Goal: Task Accomplishment & Management: Use online tool/utility

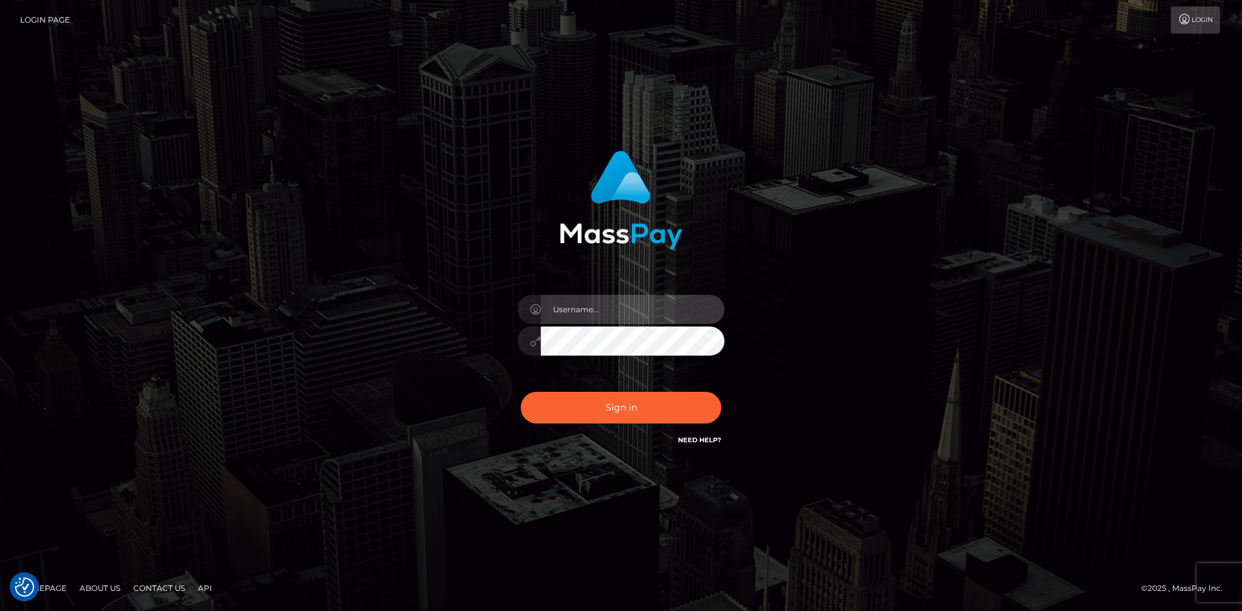
click at [607, 301] on input "text" at bounding box center [633, 309] width 184 height 29
type input "[PERSON_NAME]"
click at [521, 392] on button "Sign in" at bounding box center [621, 408] width 201 height 32
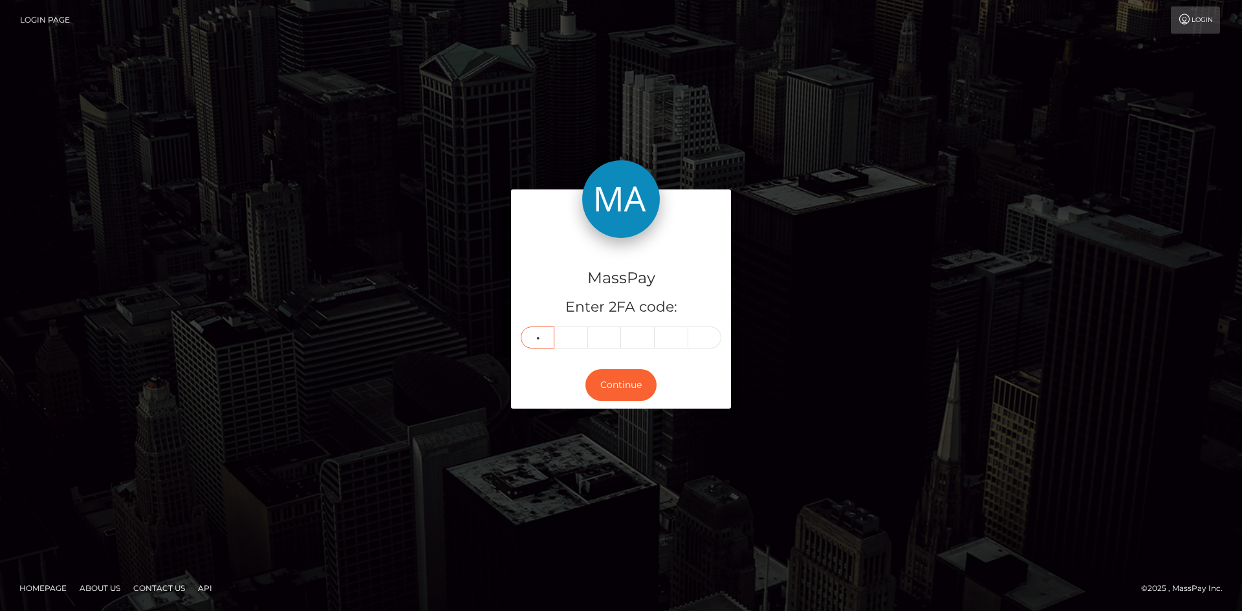
type input "5"
type input "9"
type input "4"
type input "9"
type input "4"
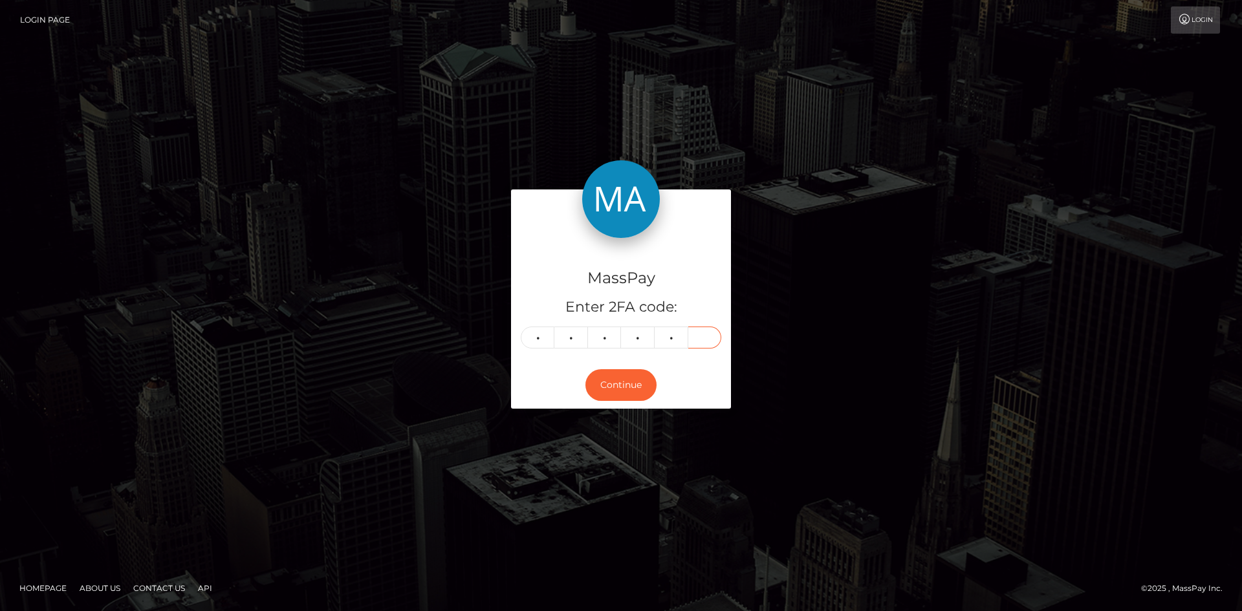
type input "0"
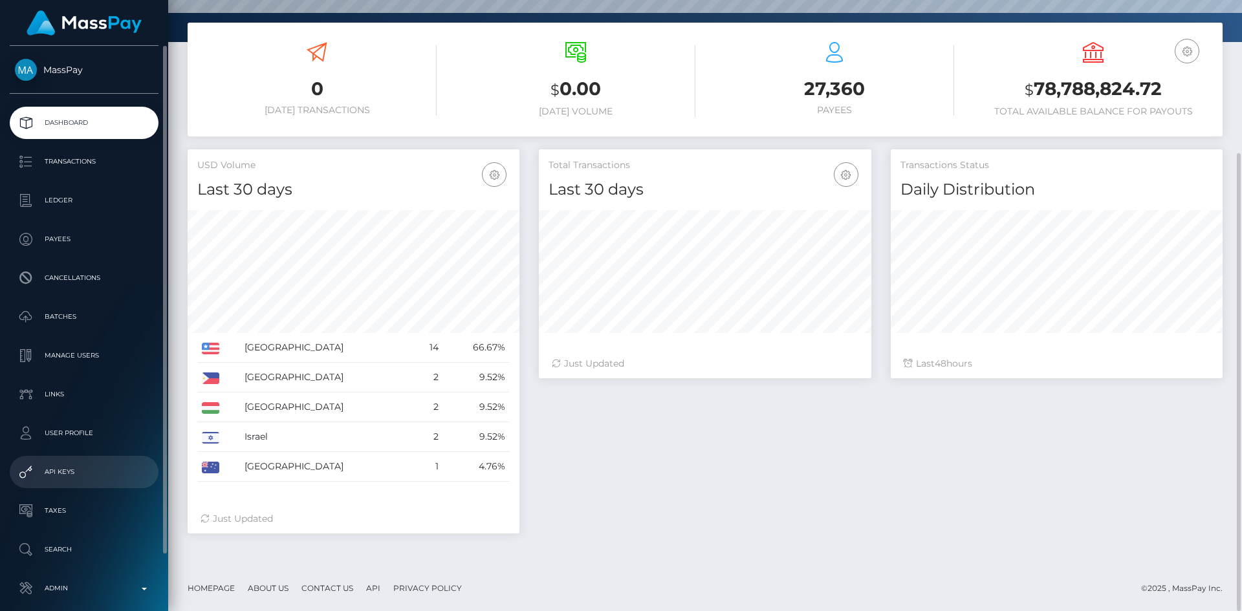
scroll to position [61, 0]
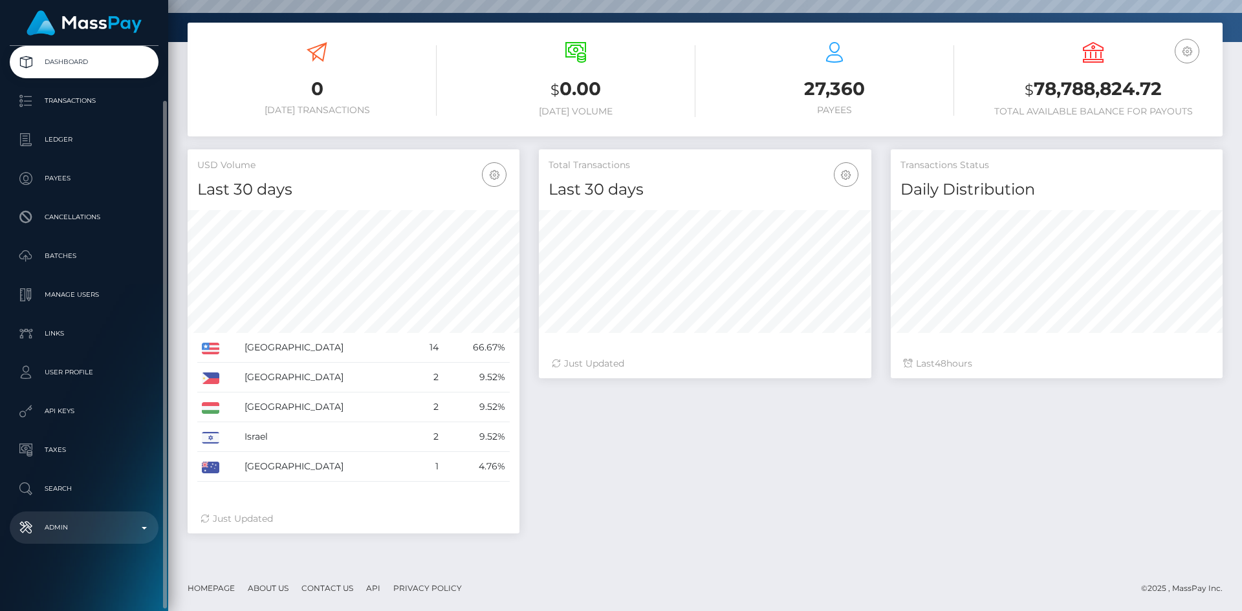
click at [80, 529] on p "Admin" at bounding box center [84, 527] width 138 height 19
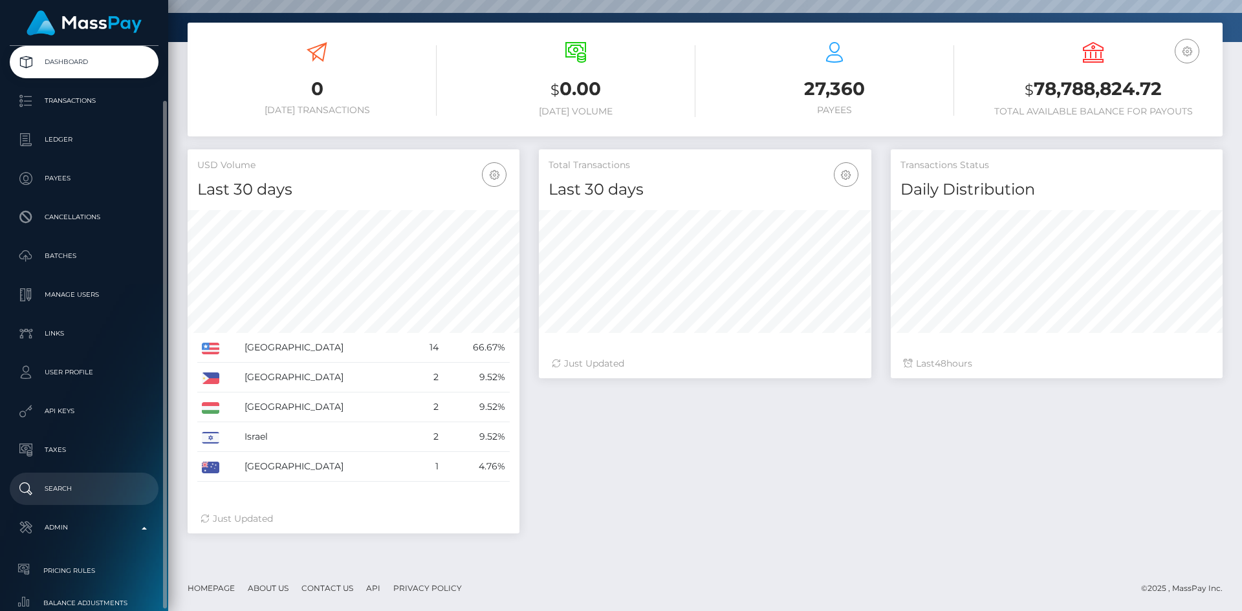
scroll to position [514, 0]
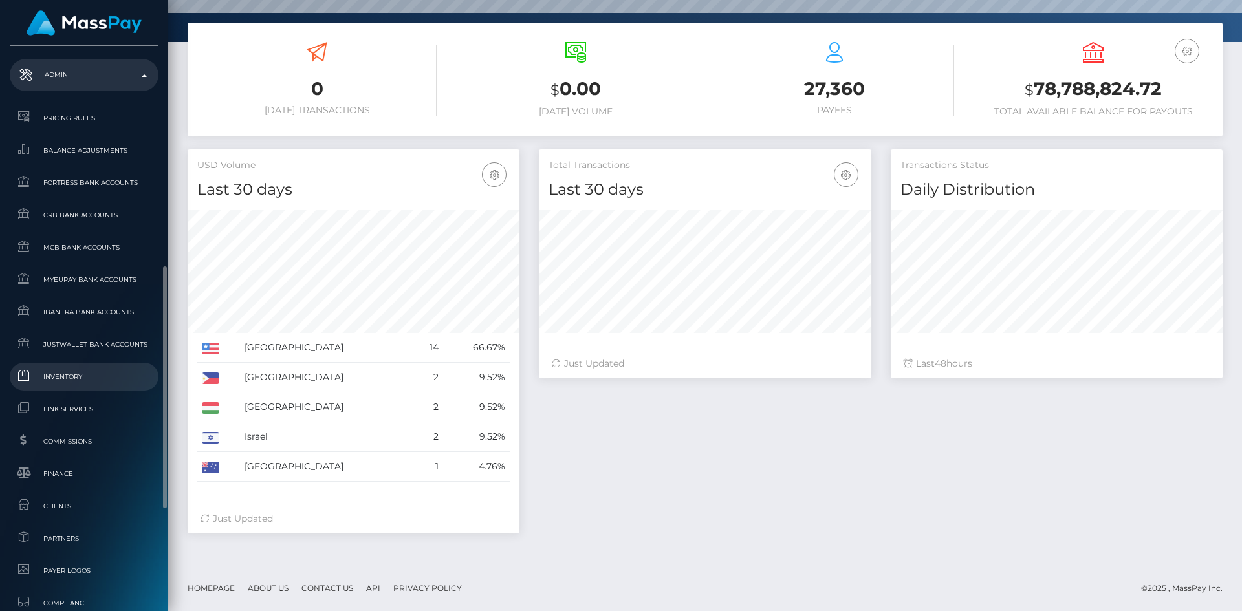
click at [83, 381] on span "Inventory" at bounding box center [84, 376] width 138 height 15
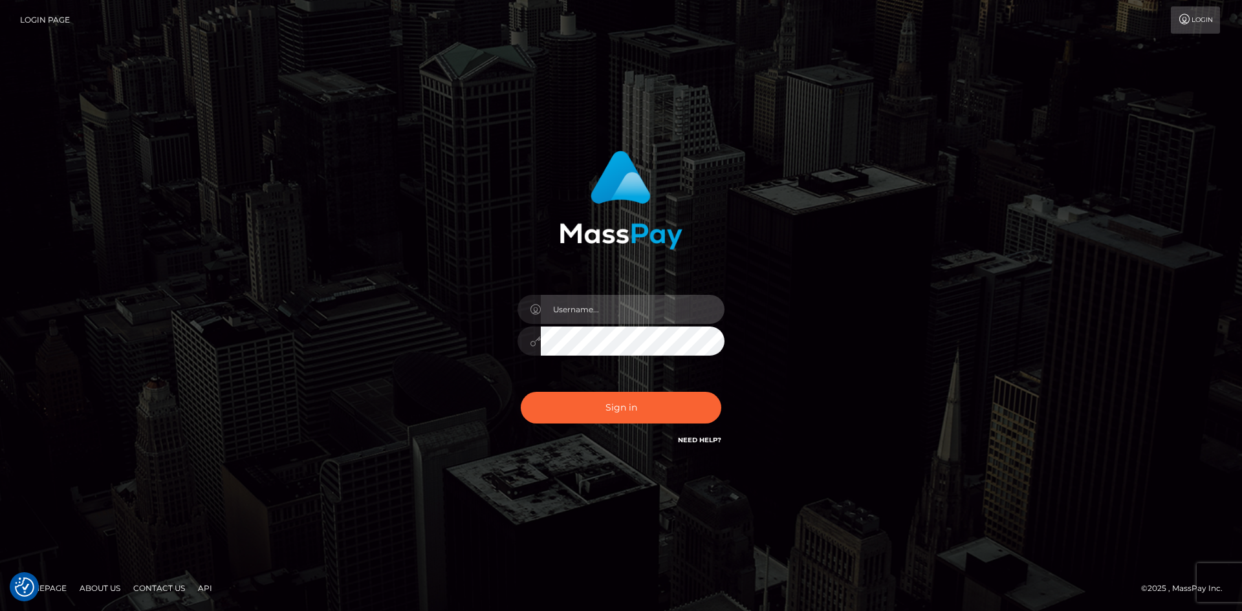
click at [573, 313] on input "text" at bounding box center [633, 309] width 184 height 29
type input "pranav"
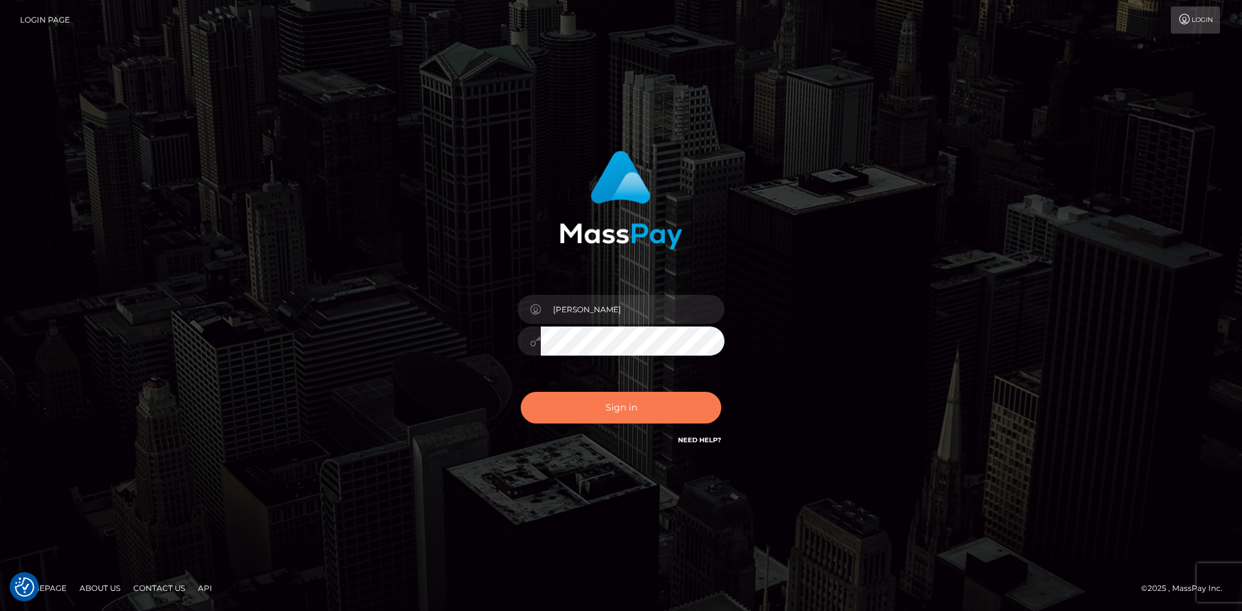
click at [578, 397] on button "Sign in" at bounding box center [621, 408] width 201 height 32
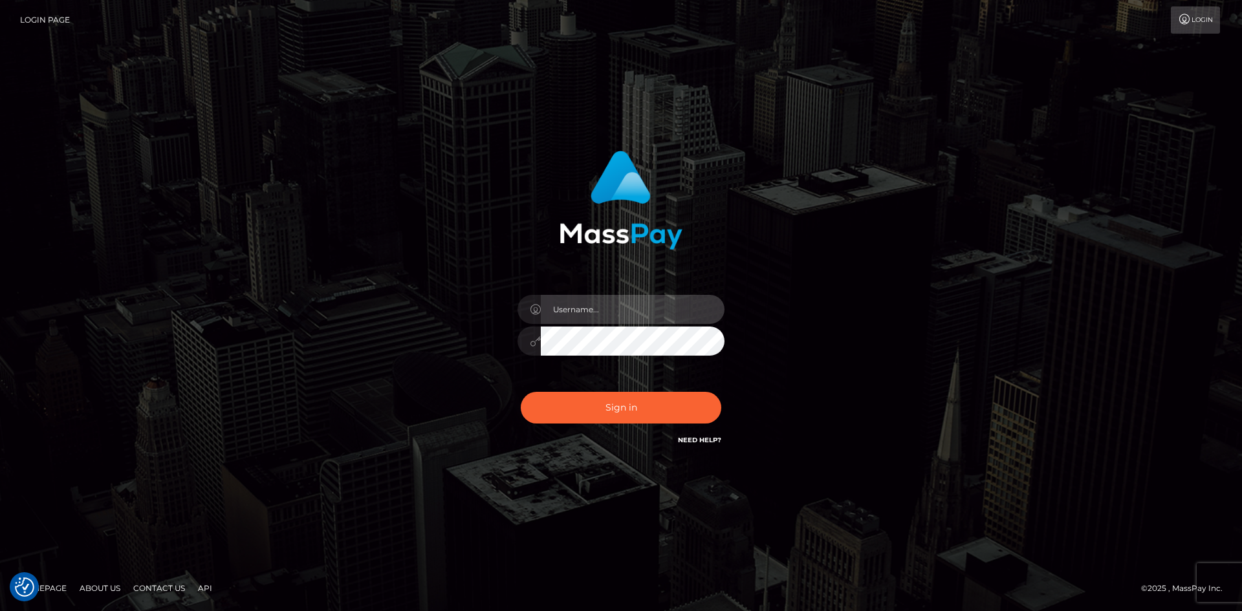
click at [572, 318] on input "text" at bounding box center [633, 309] width 184 height 29
type input "[PERSON_NAME]"
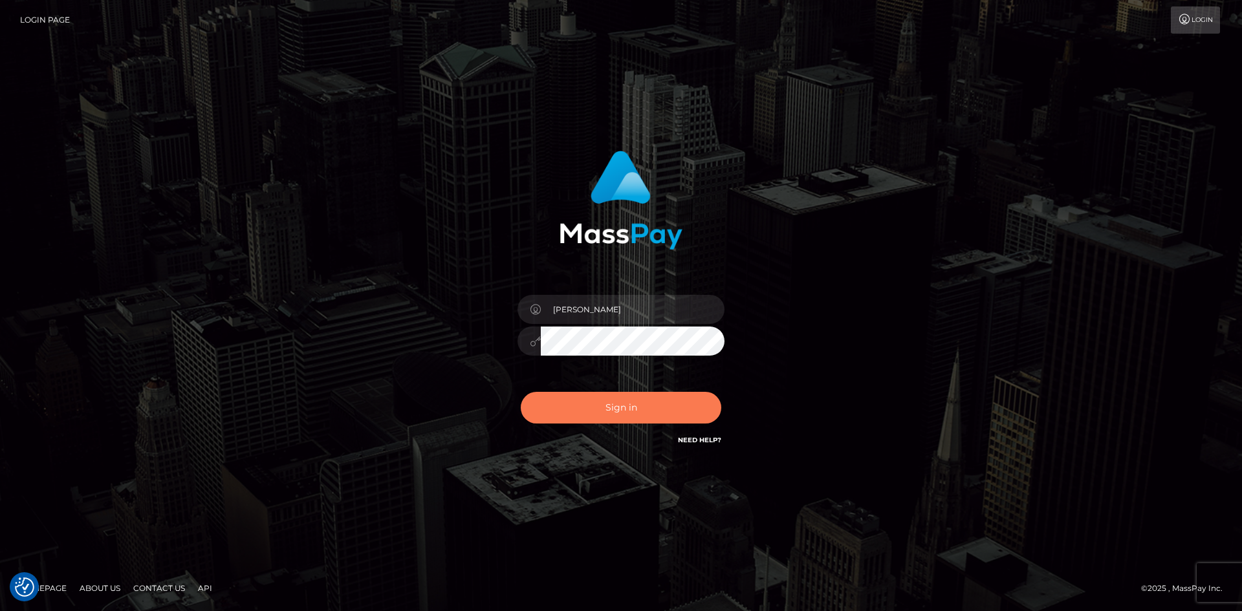
click at [624, 410] on button "Sign in" at bounding box center [621, 408] width 201 height 32
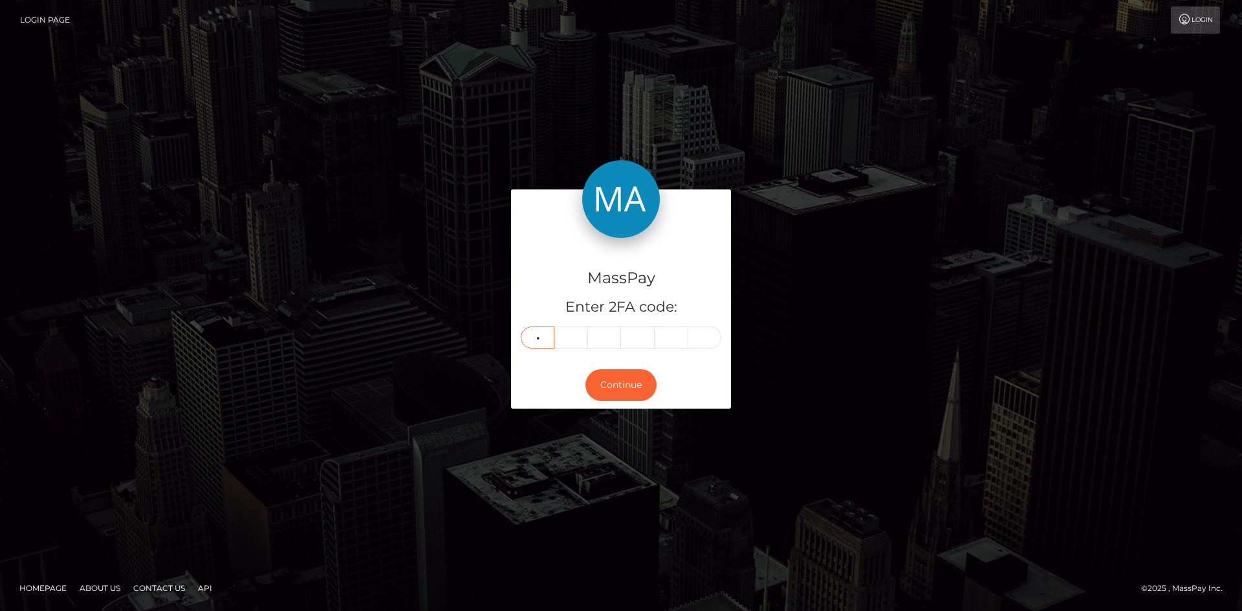
type input "4"
type input "3"
type input "8"
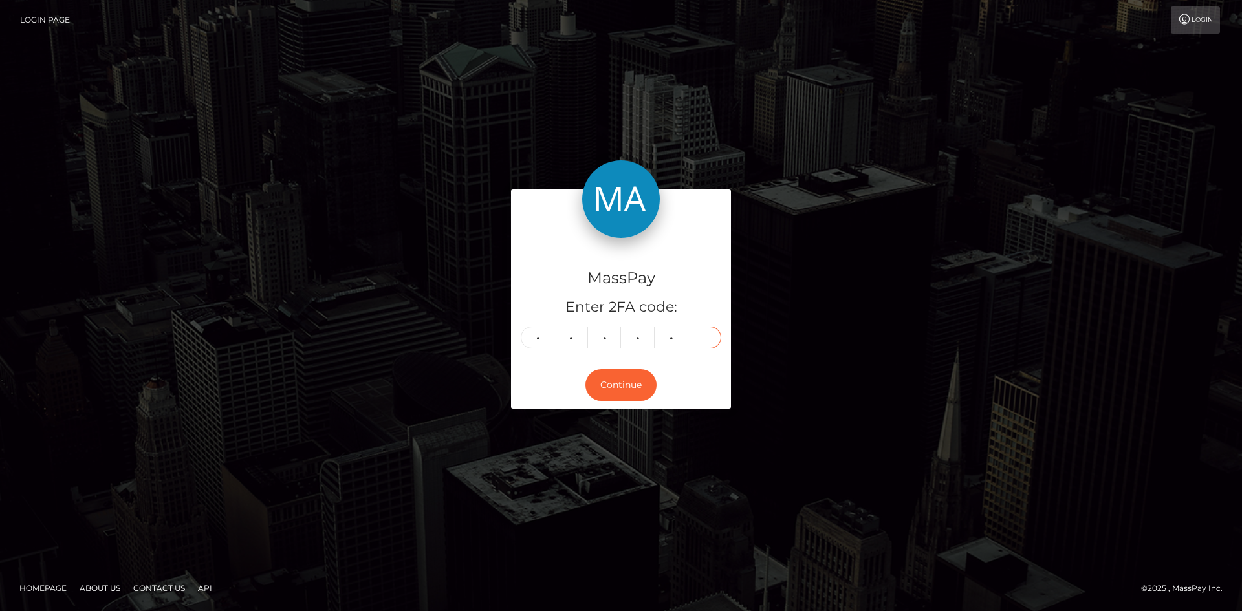
type input "6"
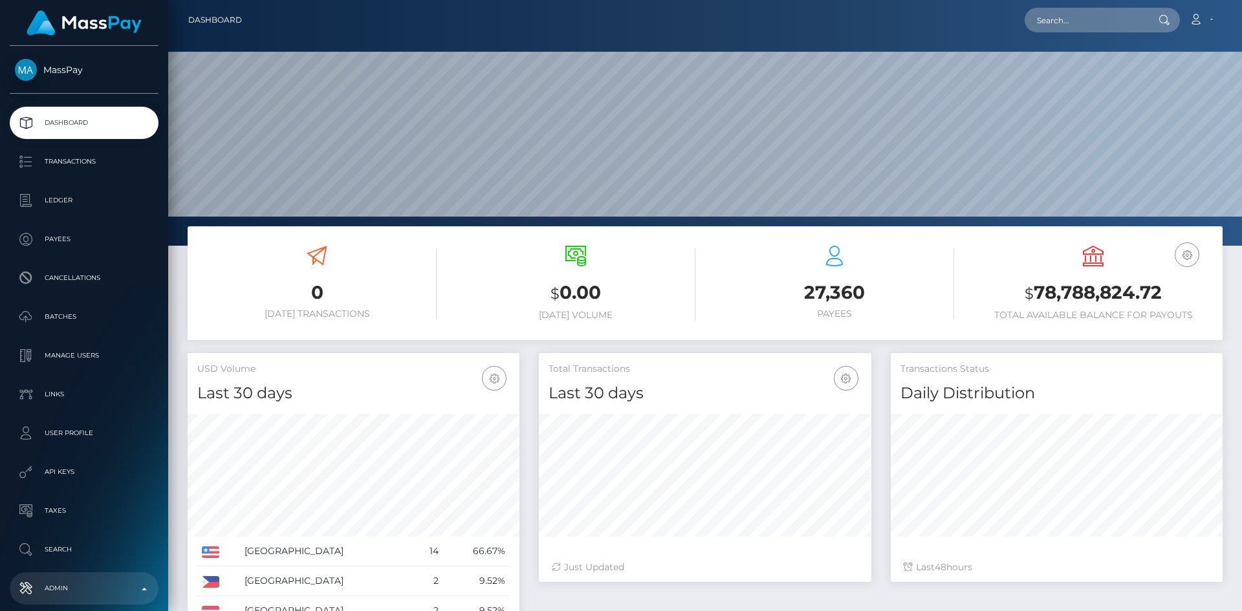
scroll to position [230, 333]
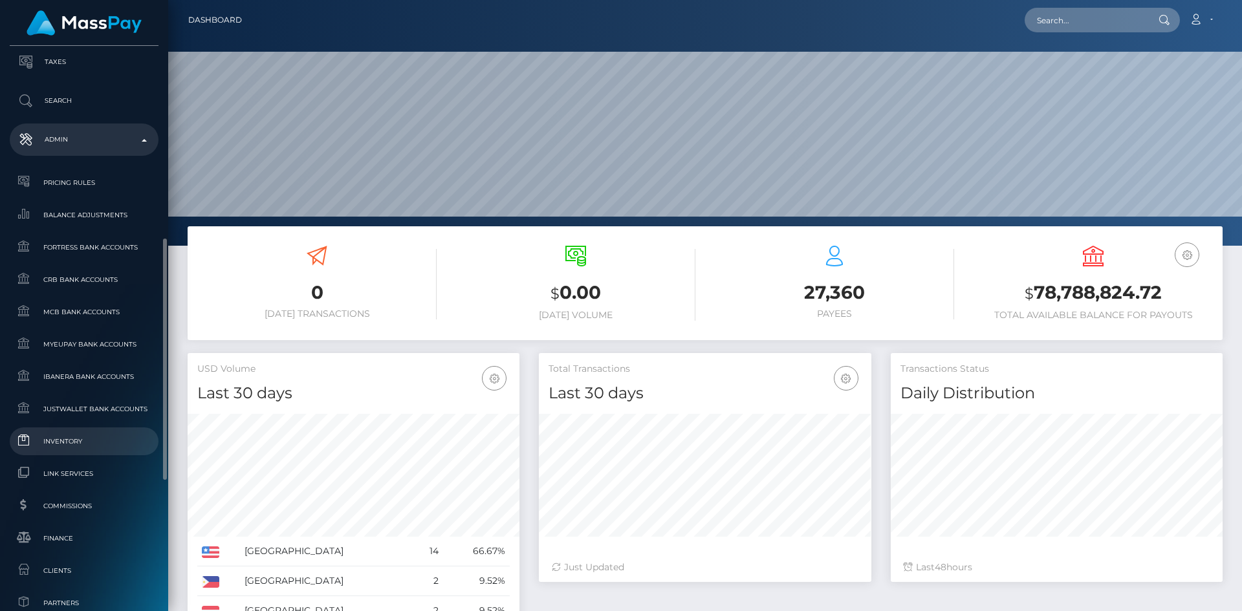
click at [75, 450] on link "Inventory" at bounding box center [84, 442] width 149 height 28
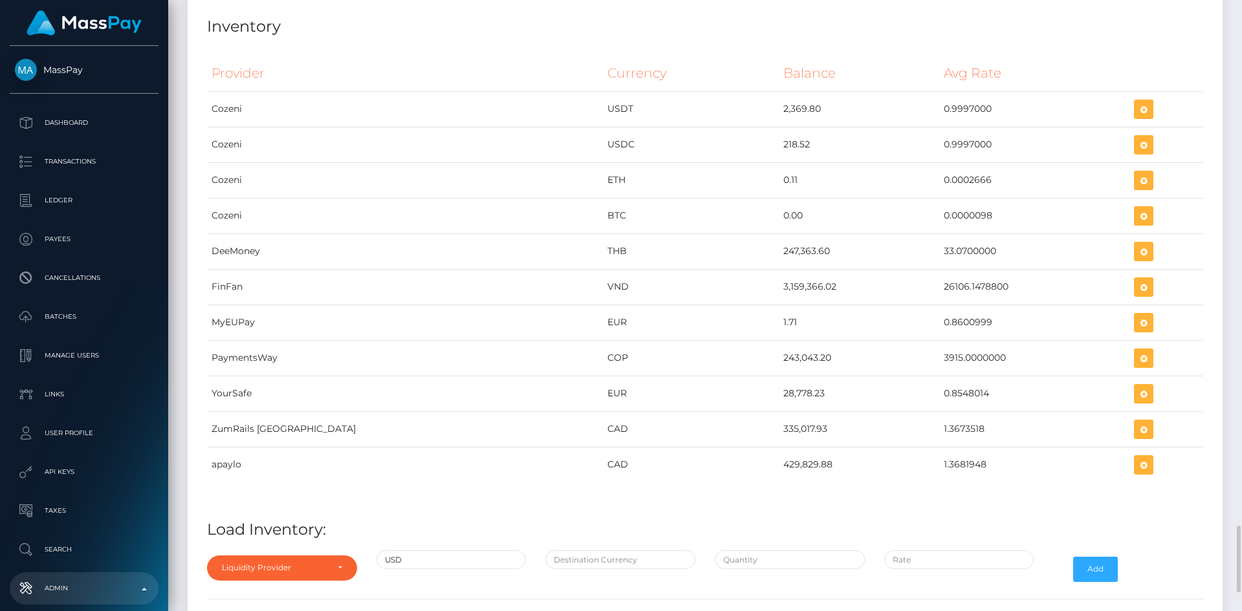
scroll to position [4956, 0]
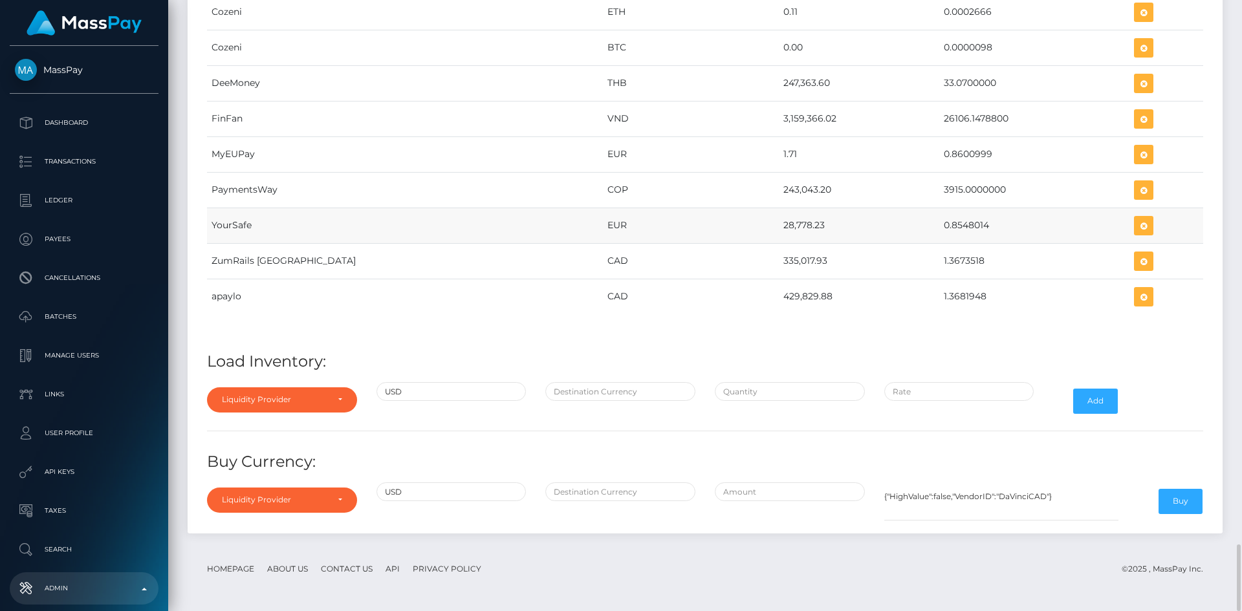
drag, startPoint x: 689, startPoint y: 228, endPoint x: 741, endPoint y: 226, distance: 51.8
click at [741, 226] on tr "YourSafe EUR 28,778.23 0.8548014" at bounding box center [705, 226] width 996 height 36
copy tr "28,778.23"
click at [686, 228] on td "EUR" at bounding box center [690, 226] width 175 height 36
drag, startPoint x: 694, startPoint y: 219, endPoint x: 741, endPoint y: 228, distance: 48.7
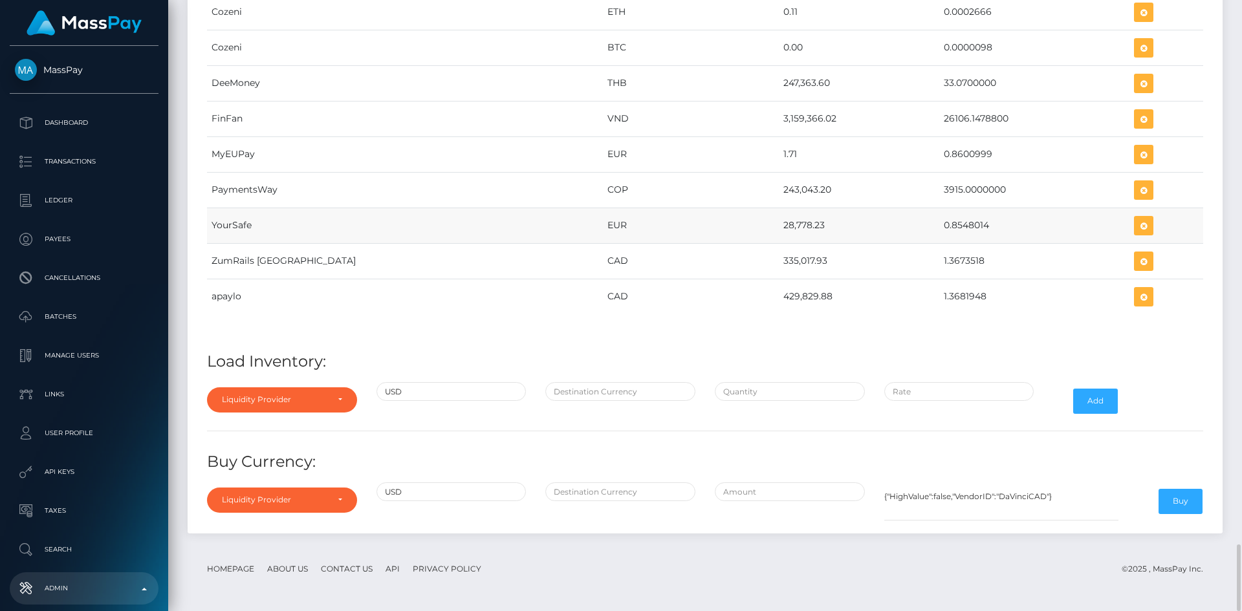
click at [779, 228] on td "28,778.23" at bounding box center [859, 226] width 160 height 36
copy td "28,778.23"
drag, startPoint x: 888, startPoint y: 222, endPoint x: 932, endPoint y: 225, distance: 43.5
click at [939, 225] on td "0.8548014" at bounding box center [1034, 226] width 191 height 36
copy td "0.8548014"
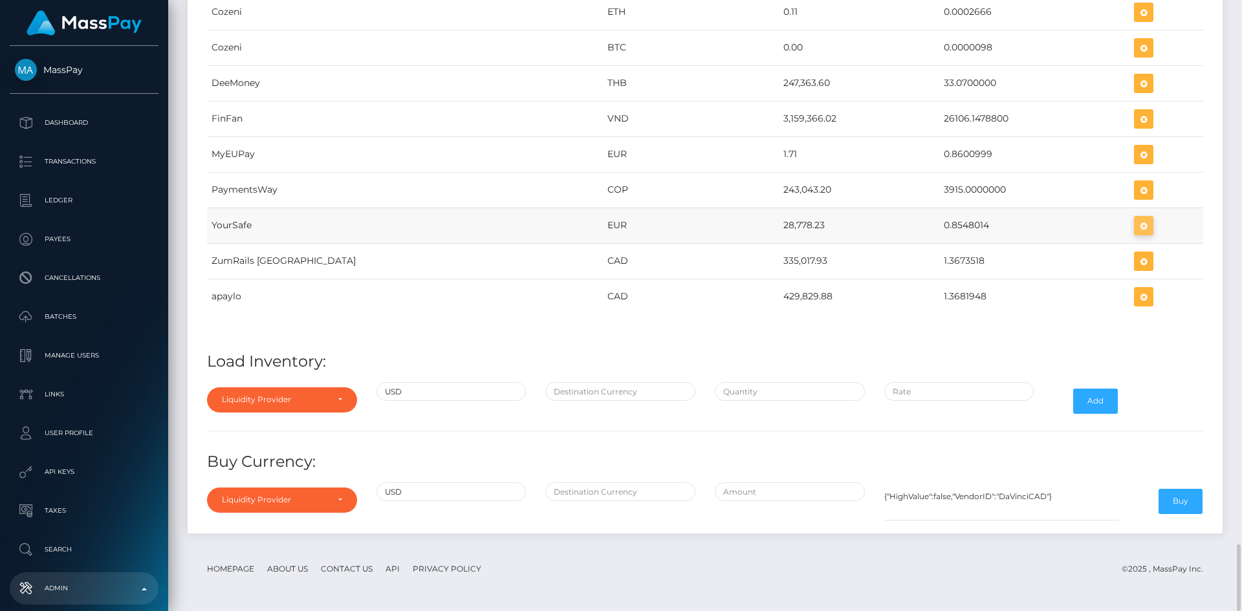
scroll to position [5421, 1035]
click at [1136, 222] on icon "button" at bounding box center [1144, 226] width 16 height 16
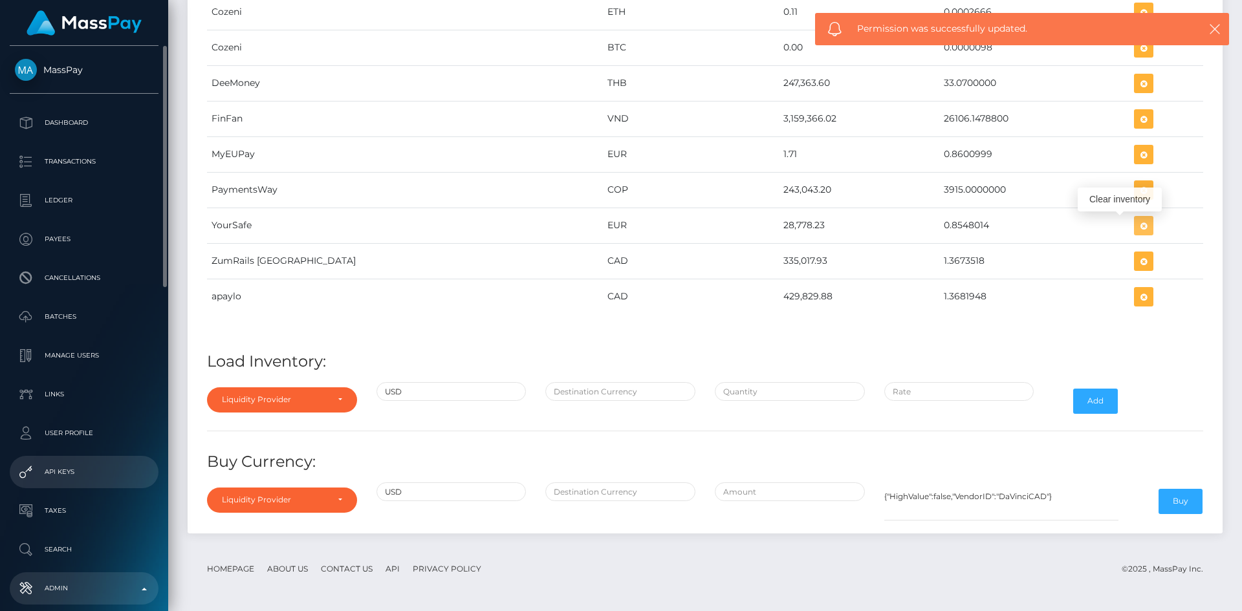
scroll to position [65, 0]
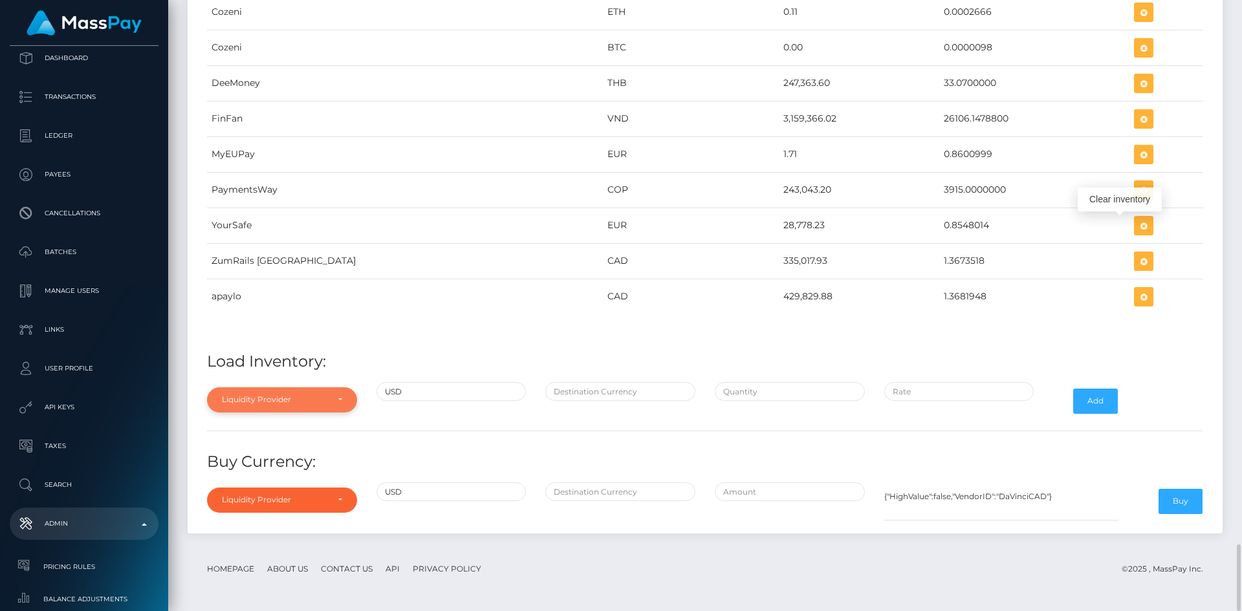
click at [259, 395] on div "Liquidity Provider" at bounding box center [274, 400] width 105 height 10
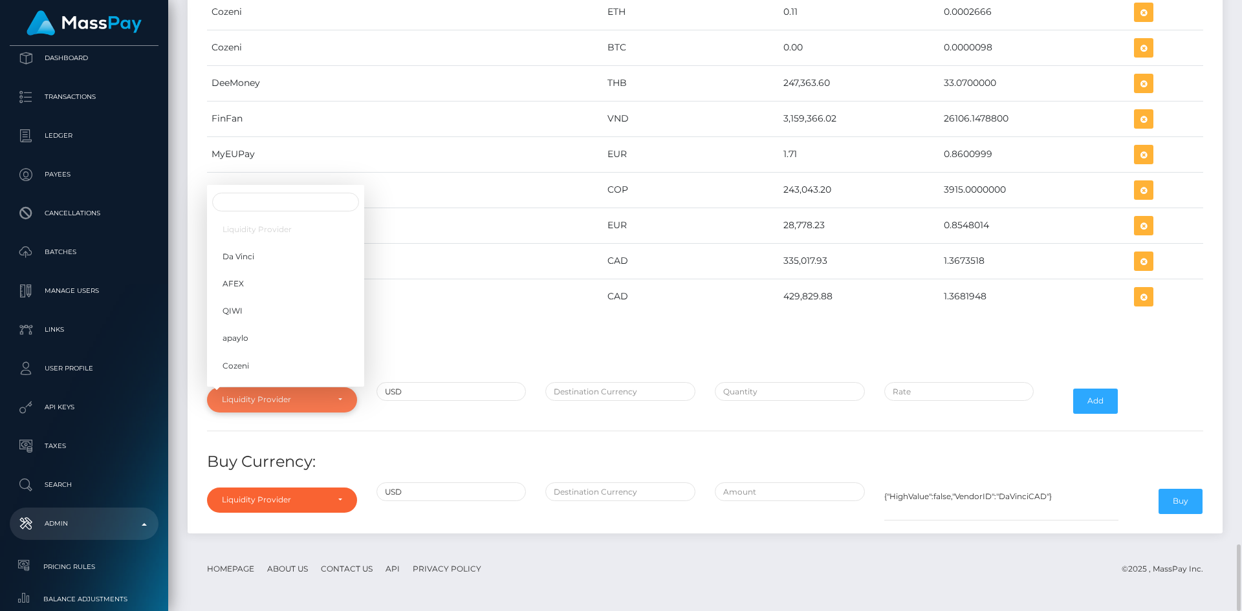
scroll to position [204, 0]
click at [268, 303] on link "YourSafe" at bounding box center [285, 298] width 157 height 24
select select "YourSafe"
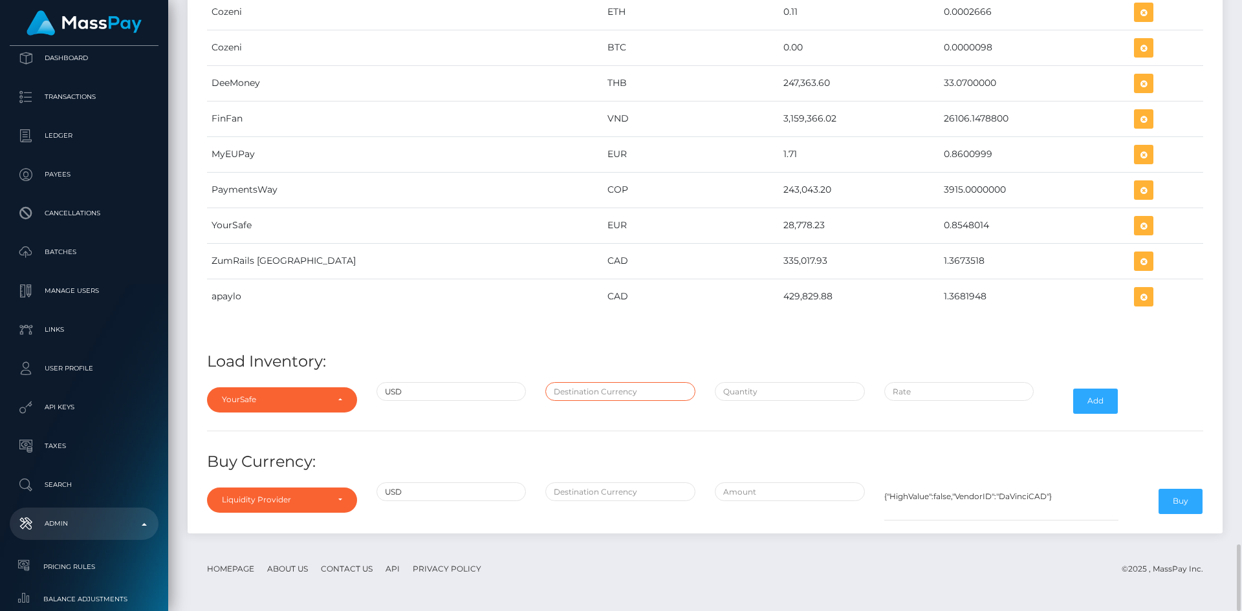
click at [630, 390] on input "text" at bounding box center [620, 391] width 150 height 19
type input "EUR"
click at [750, 394] on input "text" at bounding box center [790, 391] width 150 height 19
click at [741, 389] on input "text" at bounding box center [790, 391] width 150 height 19
paste input "200,000.0000000"
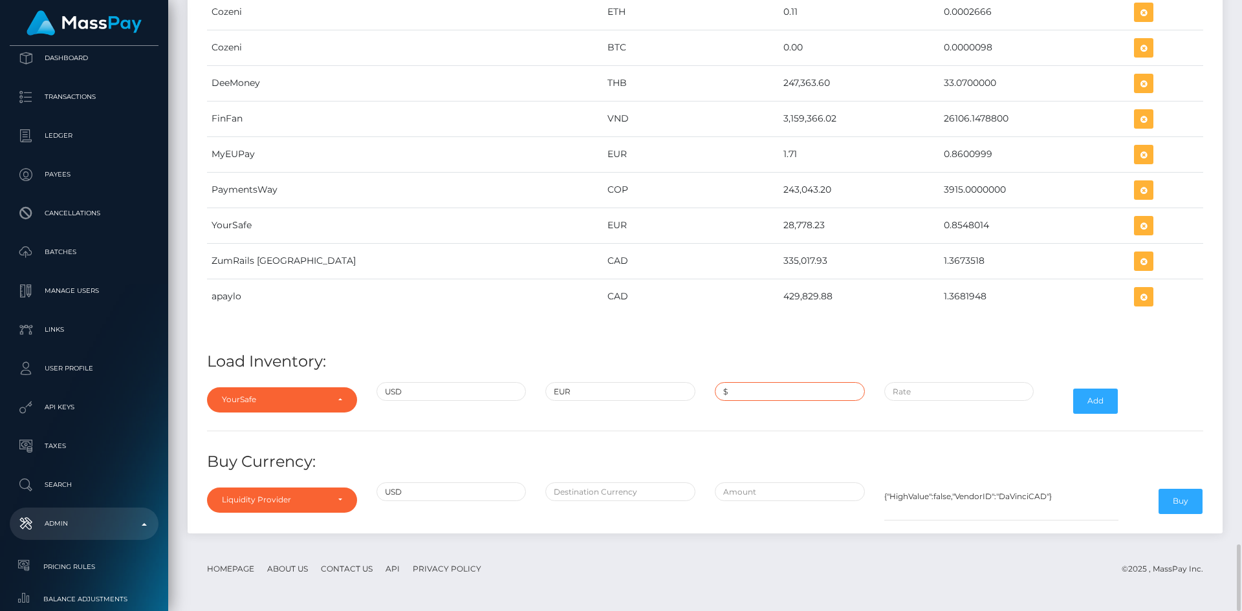
type input "$200,000.0000000"
click at [921, 393] on input "$" at bounding box center [959, 391] width 150 height 19
paste input "0.8497809"
type input "$0.8497809"
click at [1100, 404] on button "Add" at bounding box center [1095, 401] width 45 height 25
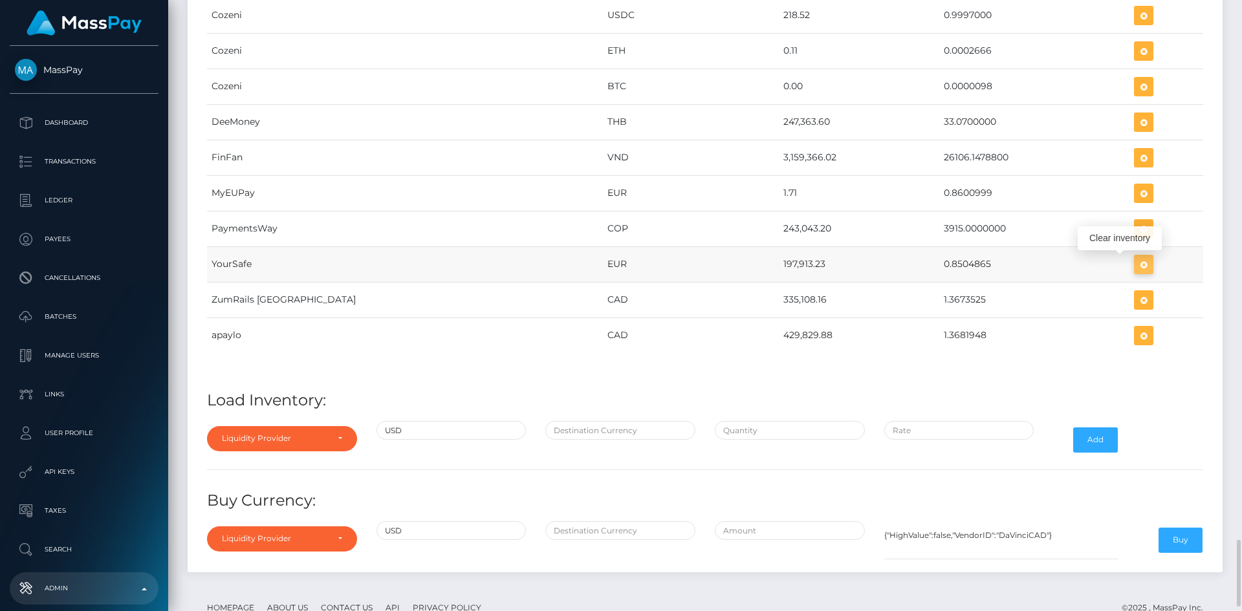
scroll to position [5421, 1035]
click at [1136, 263] on icon "button" at bounding box center [1144, 265] width 16 height 16
click at [1136, 266] on icon "button" at bounding box center [1144, 265] width 16 height 16
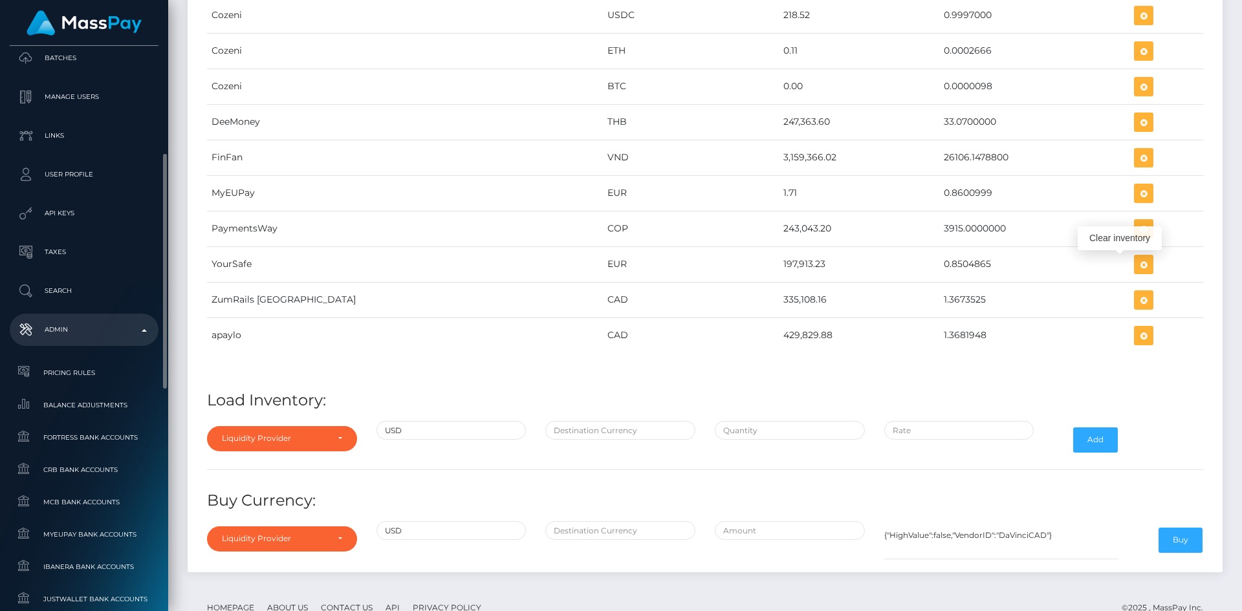
click at [64, 331] on p "Admin" at bounding box center [84, 329] width 138 height 19
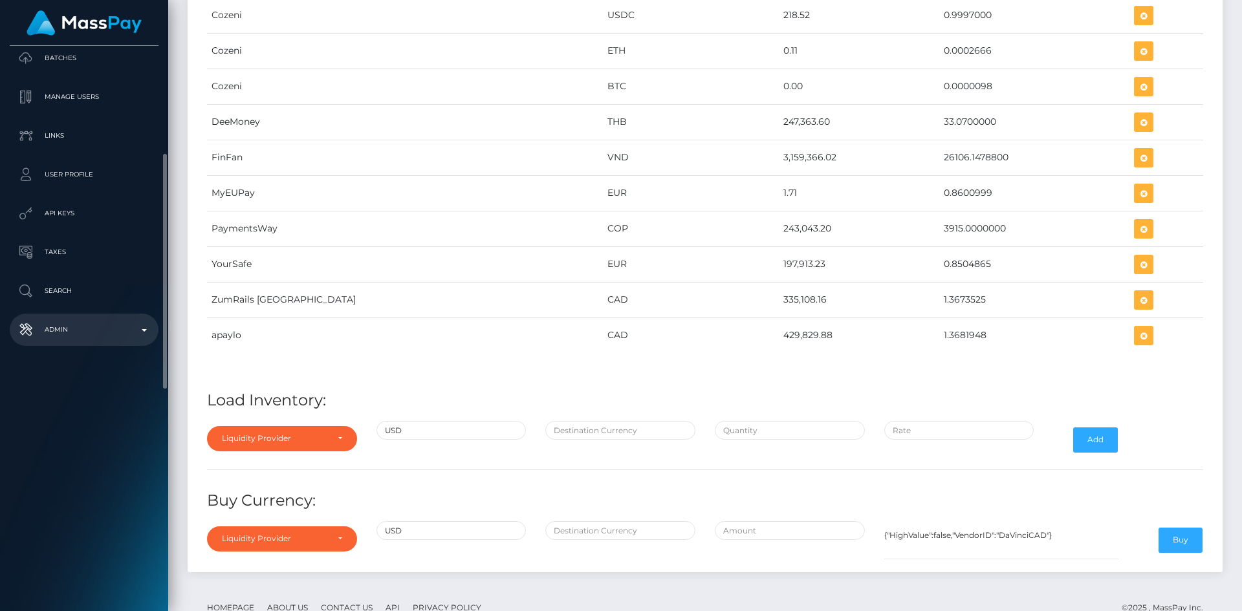
click at [64, 331] on p "Admin" at bounding box center [84, 329] width 138 height 19
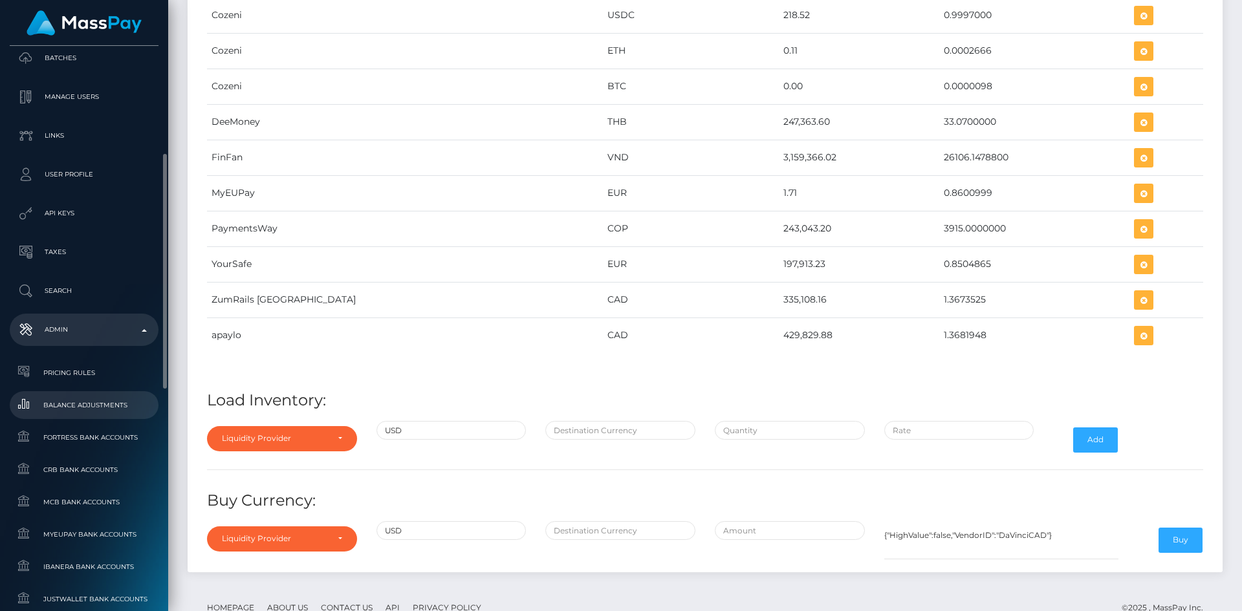
scroll to position [582, 0]
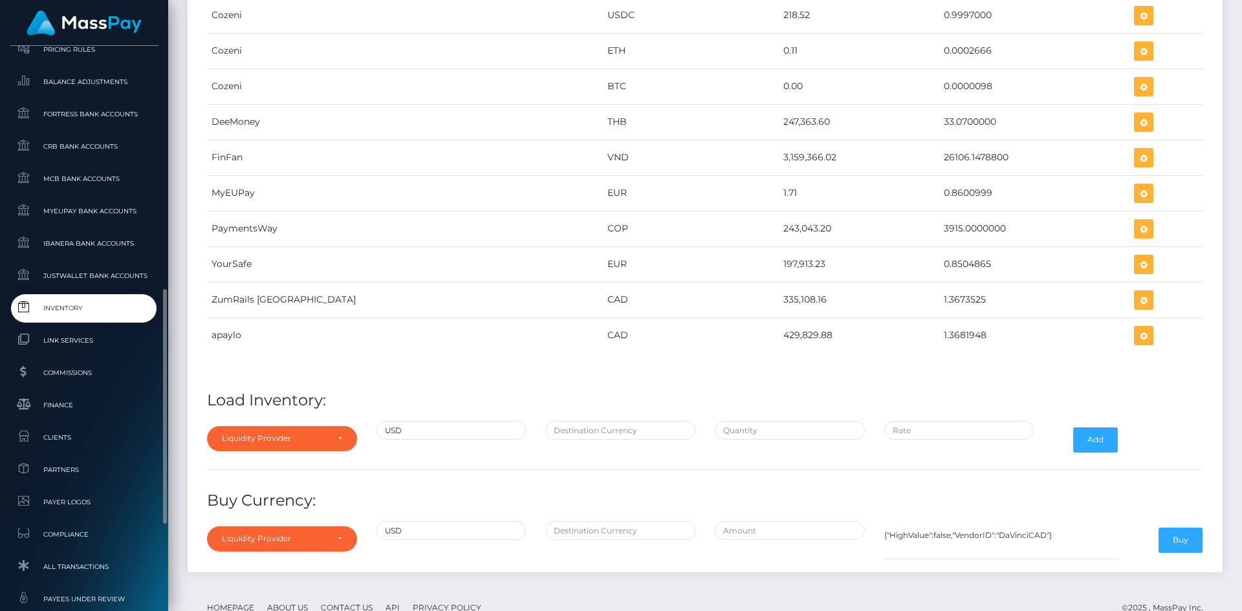
click at [54, 305] on span "Inventory" at bounding box center [84, 308] width 138 height 15
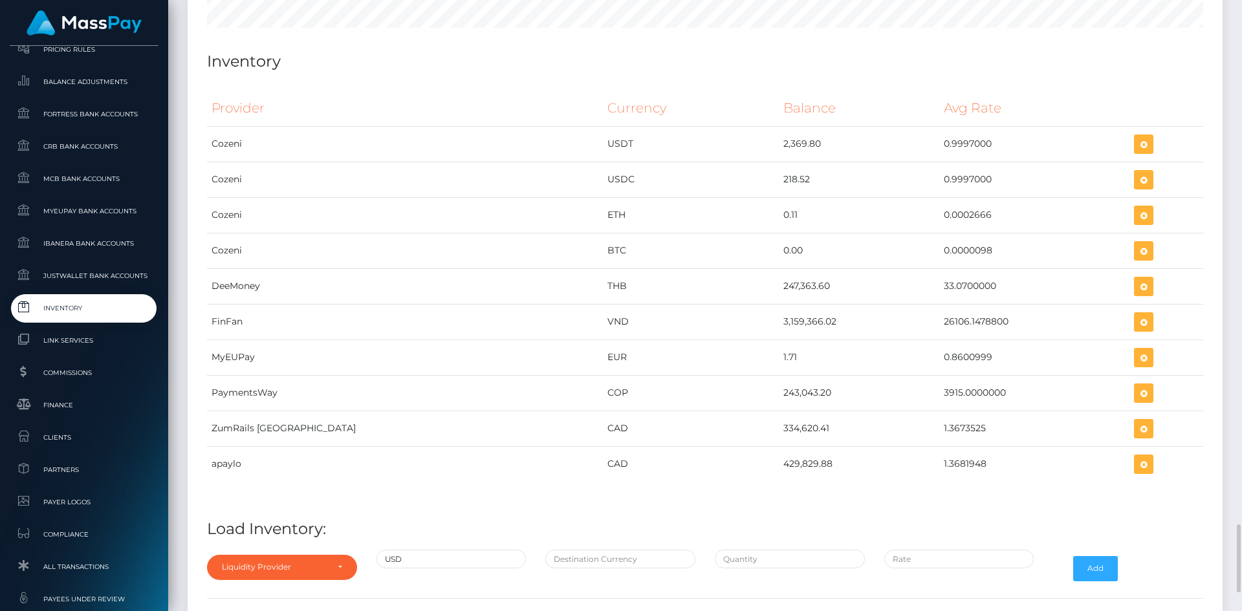
scroll to position [4890, 0]
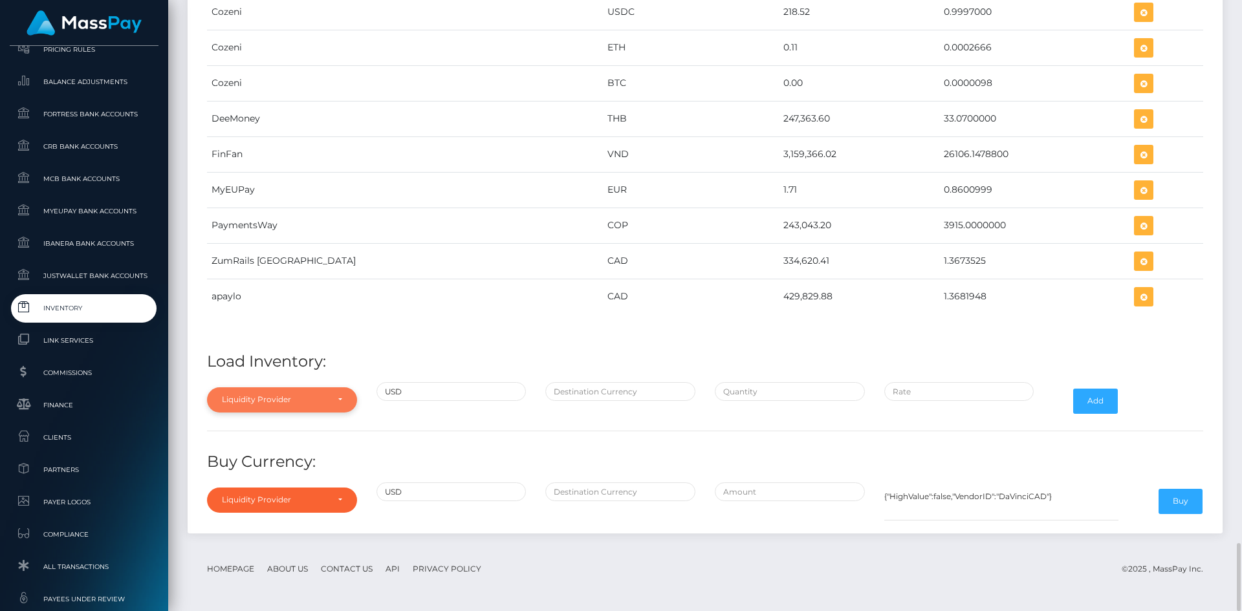
click at [344, 393] on div "Liquidity Provider" at bounding box center [282, 400] width 150 height 25
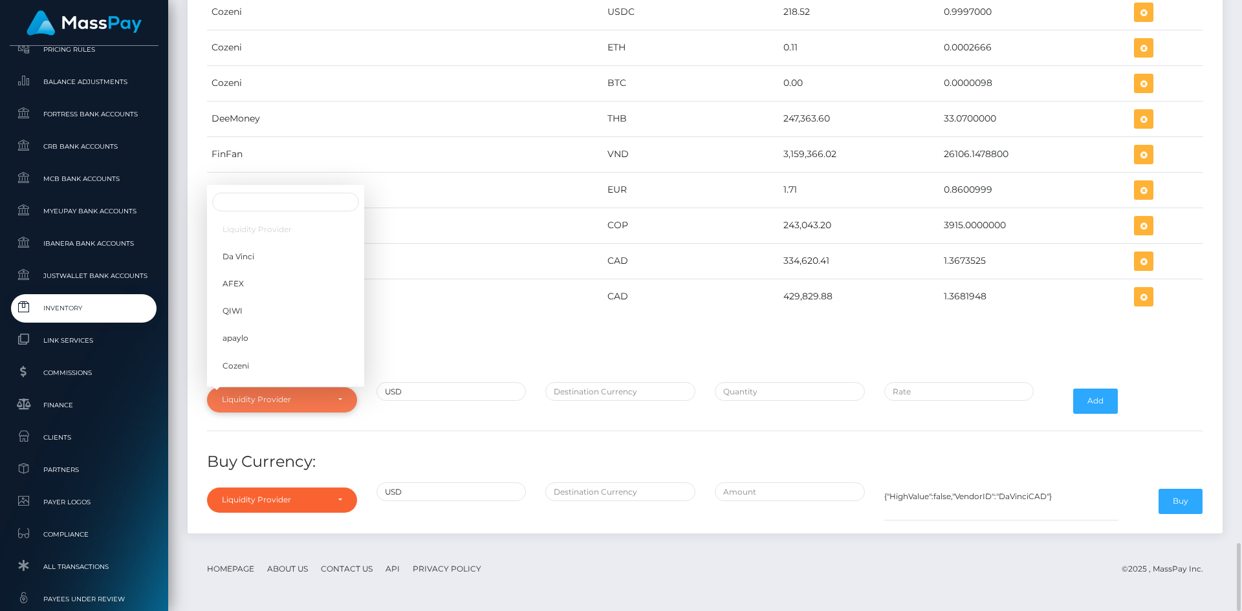
scroll to position [204, 0]
click at [278, 296] on link "YourSafe" at bounding box center [285, 298] width 157 height 24
select select "YourSafe"
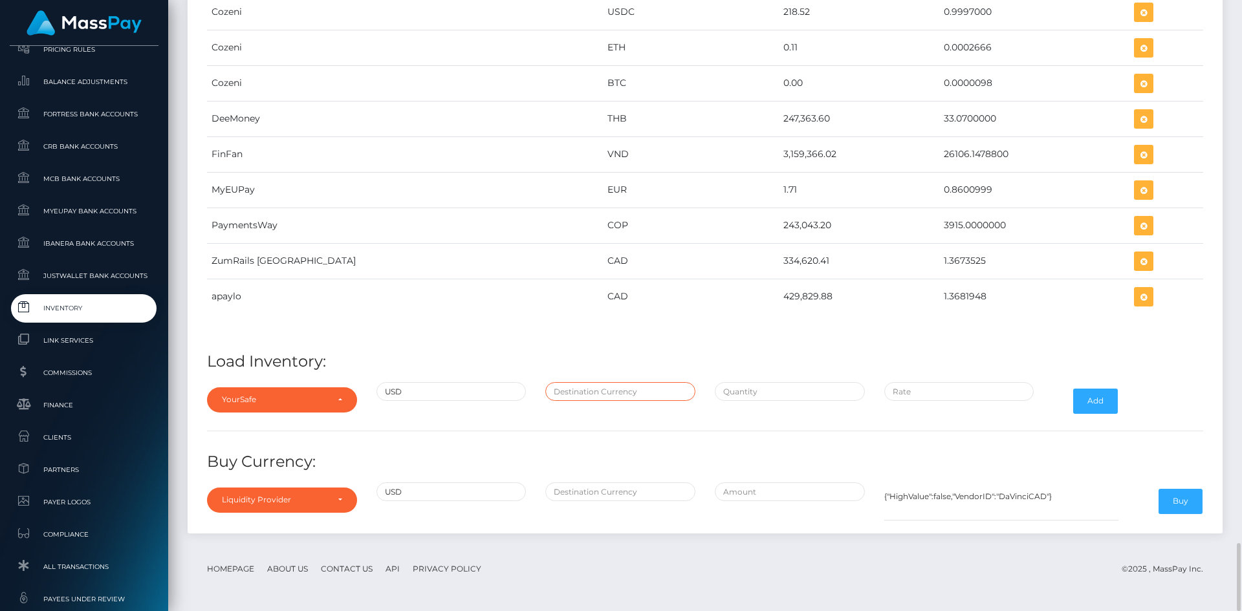
click at [582, 399] on input "text" at bounding box center [620, 391] width 150 height 19
type input "EUR"
click at [744, 384] on input "text" at bounding box center [790, 391] width 150 height 19
paste input "200,000.0000000"
type input "$200,000.0000000"
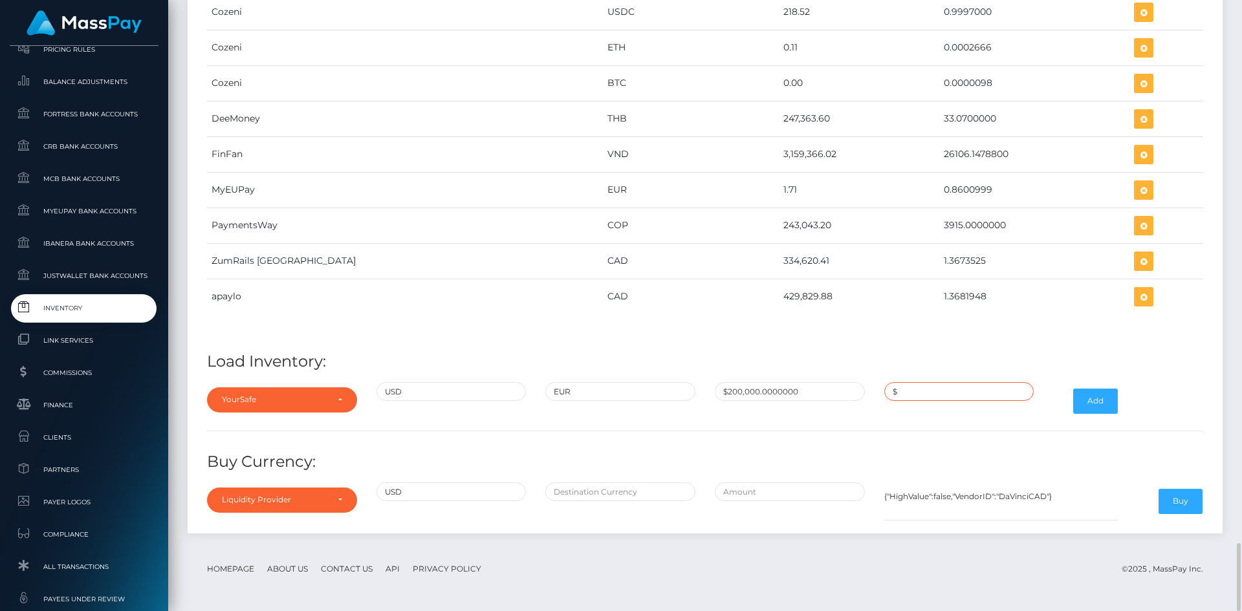
click at [934, 392] on input "$" at bounding box center [959, 391] width 150 height 19
paste input "0.8497809"
type input "$0.8497809"
click at [1093, 402] on button "Add" at bounding box center [1095, 401] width 45 height 25
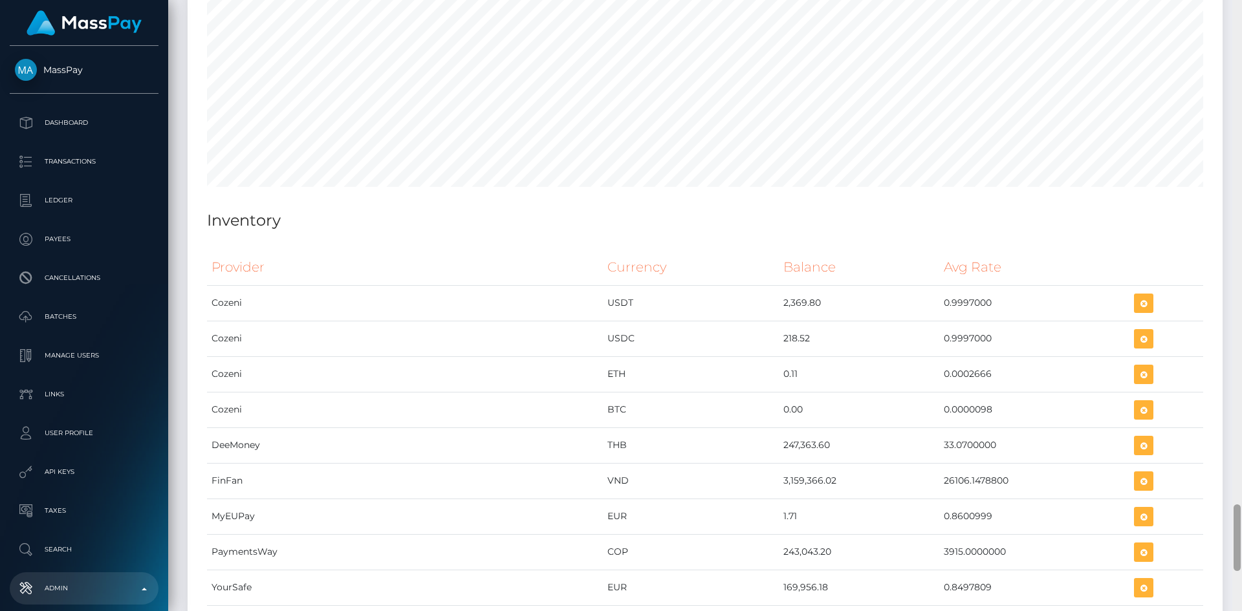
scroll to position [4917, 0]
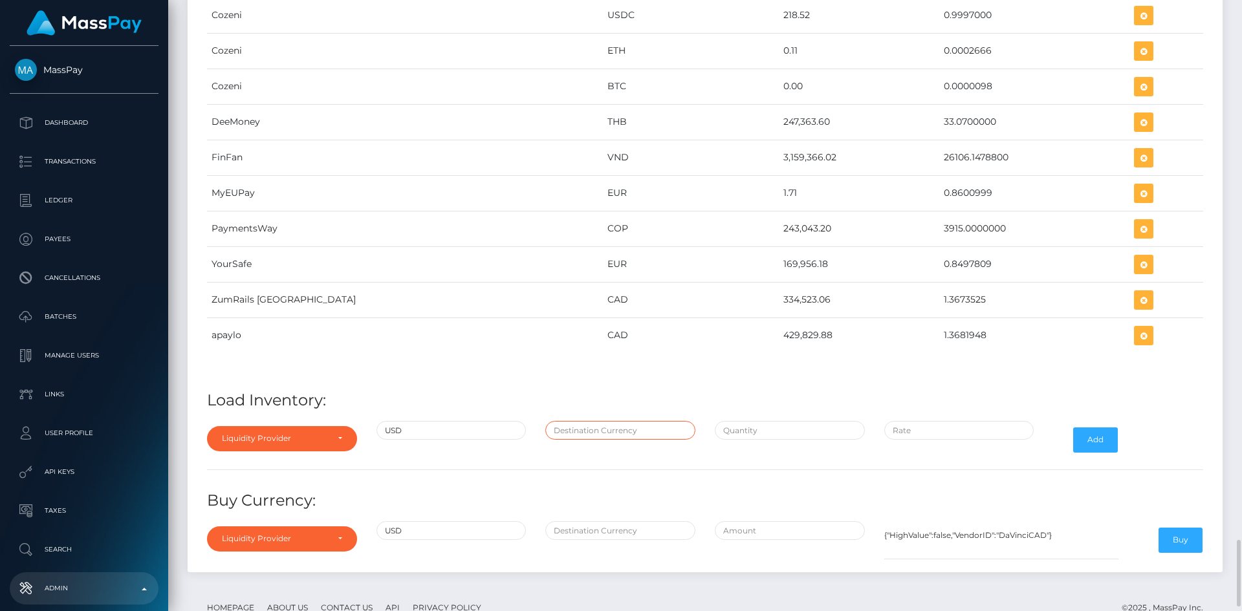
click at [574, 434] on input "text" at bounding box center [620, 430] width 150 height 19
type input "EUR"
click at [820, 422] on input "text" at bounding box center [790, 430] width 150 height 19
click at [742, 430] on input "$" at bounding box center [790, 430] width 150 height 19
paste input "32,301.2807400"
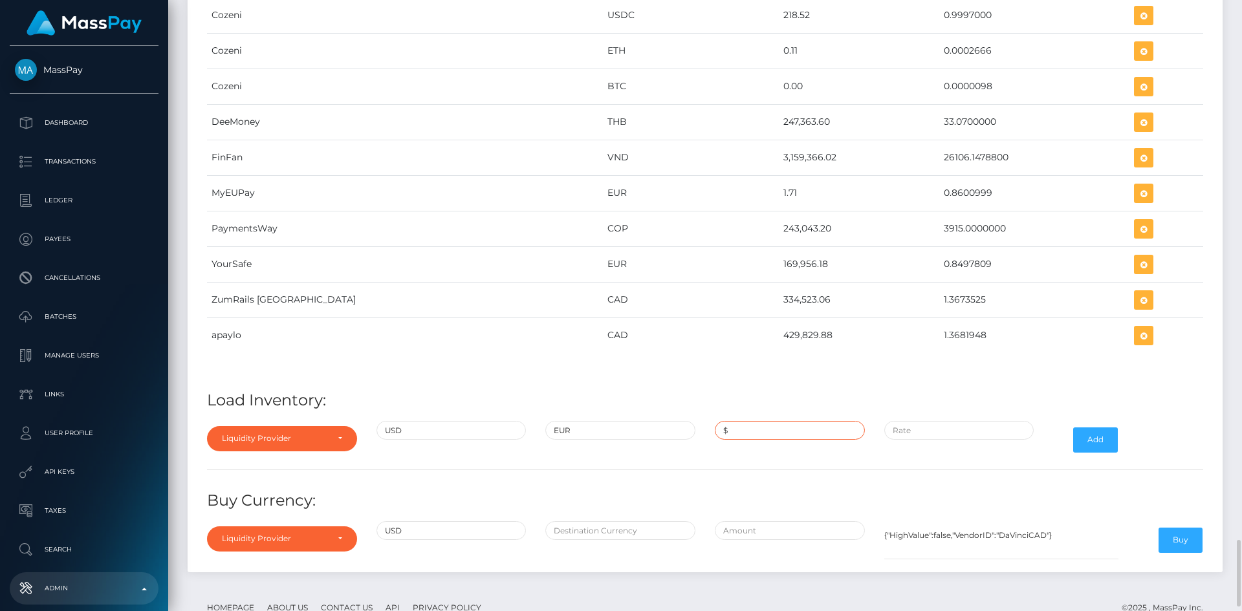
type input "$32,301.2807400"
click at [943, 430] on input "$" at bounding box center [959, 430] width 150 height 19
paste input "0.8548014"
type input "$0.8548014"
click at [1091, 443] on button "Add" at bounding box center [1095, 440] width 45 height 25
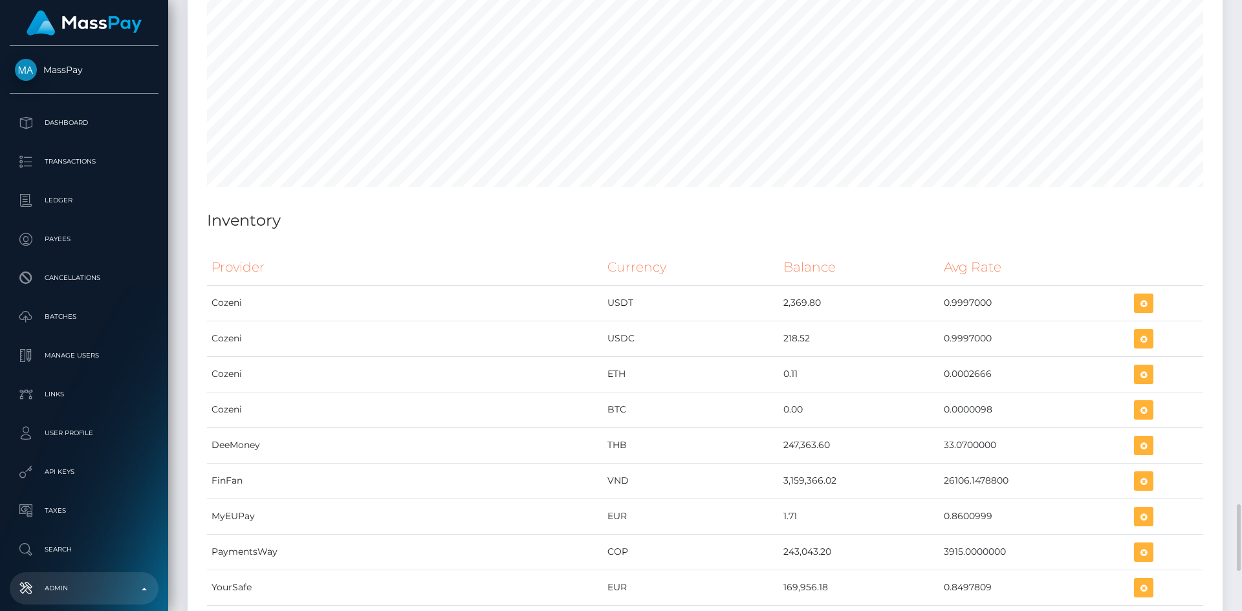
scroll to position [4956, 0]
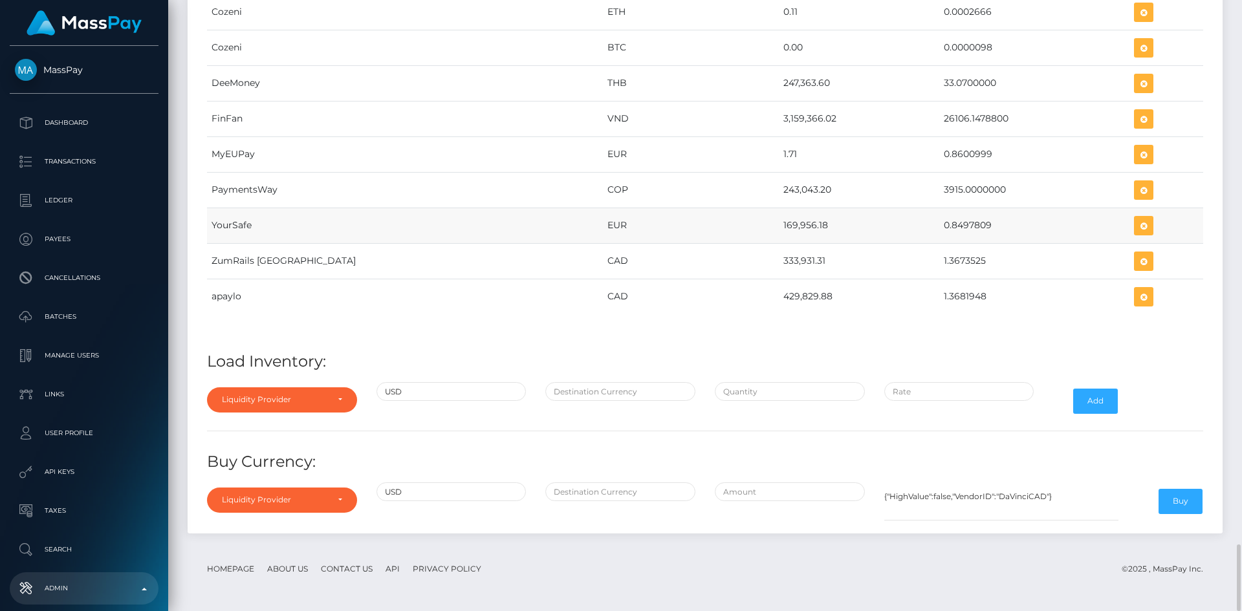
drag, startPoint x: 694, startPoint y: 226, endPoint x: 742, endPoint y: 223, distance: 48.0
click at [779, 223] on td "169,956.18" at bounding box center [859, 226] width 160 height 36
copy td "169,956.18"
drag, startPoint x: 888, startPoint y: 224, endPoint x: 934, endPoint y: 228, distance: 46.0
click at [939, 228] on td "0.8497809" at bounding box center [1034, 226] width 191 height 36
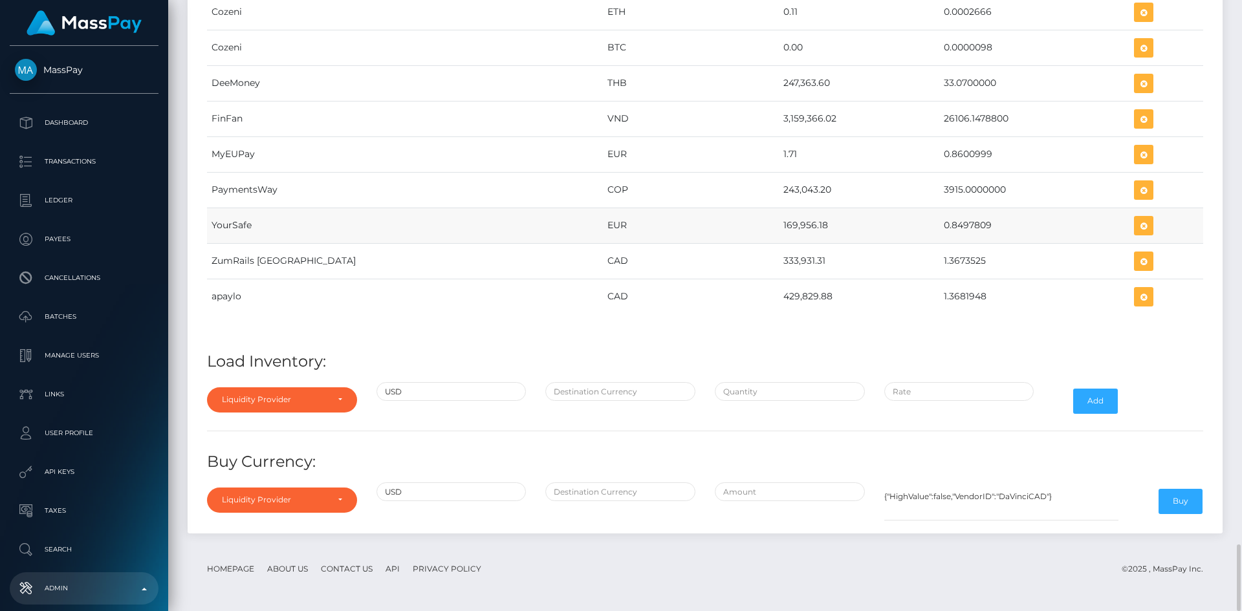
copy td "0.8497809"
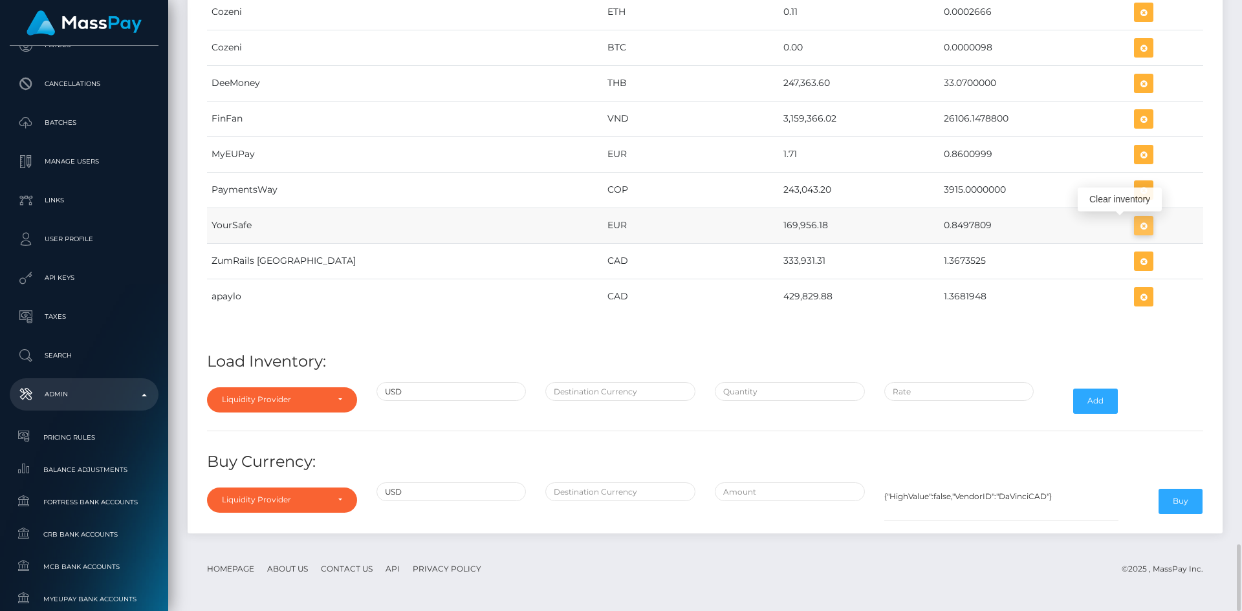
scroll to position [5421, 1035]
click at [1136, 224] on icon "button" at bounding box center [1144, 226] width 16 height 16
click at [1136, 223] on icon "button" at bounding box center [1144, 226] width 16 height 16
click at [301, 403] on div "Liquidity Provider" at bounding box center [274, 400] width 105 height 10
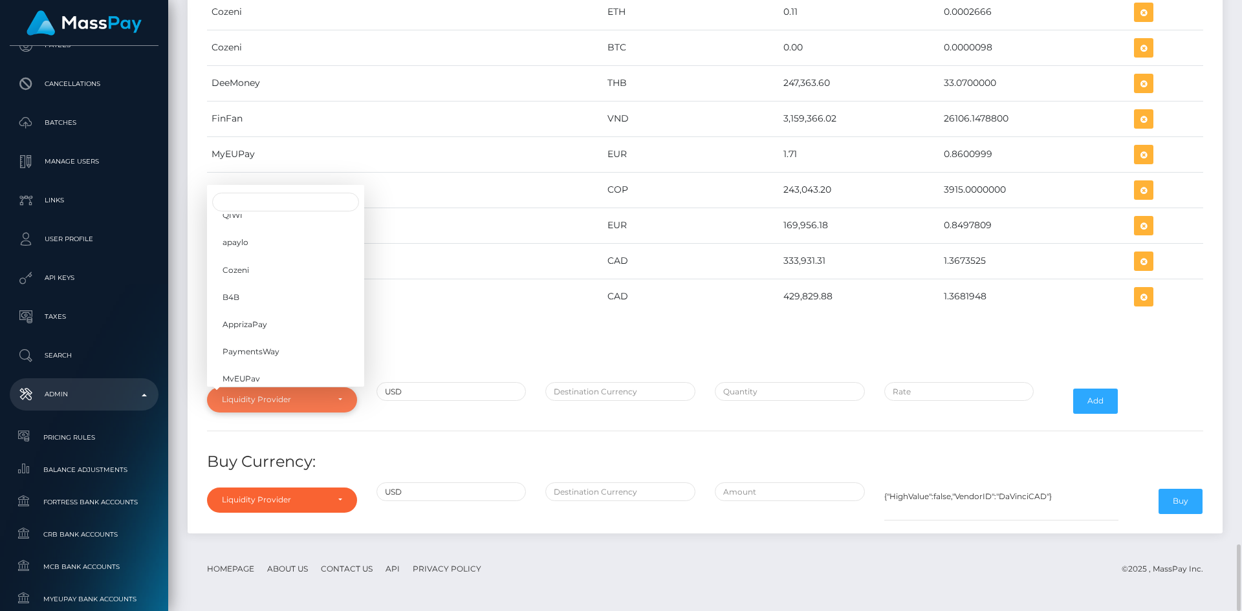
scroll to position [204, 0]
click at [232, 301] on span "YourSafe" at bounding box center [240, 298] width 34 height 12
select select "YourSafe"
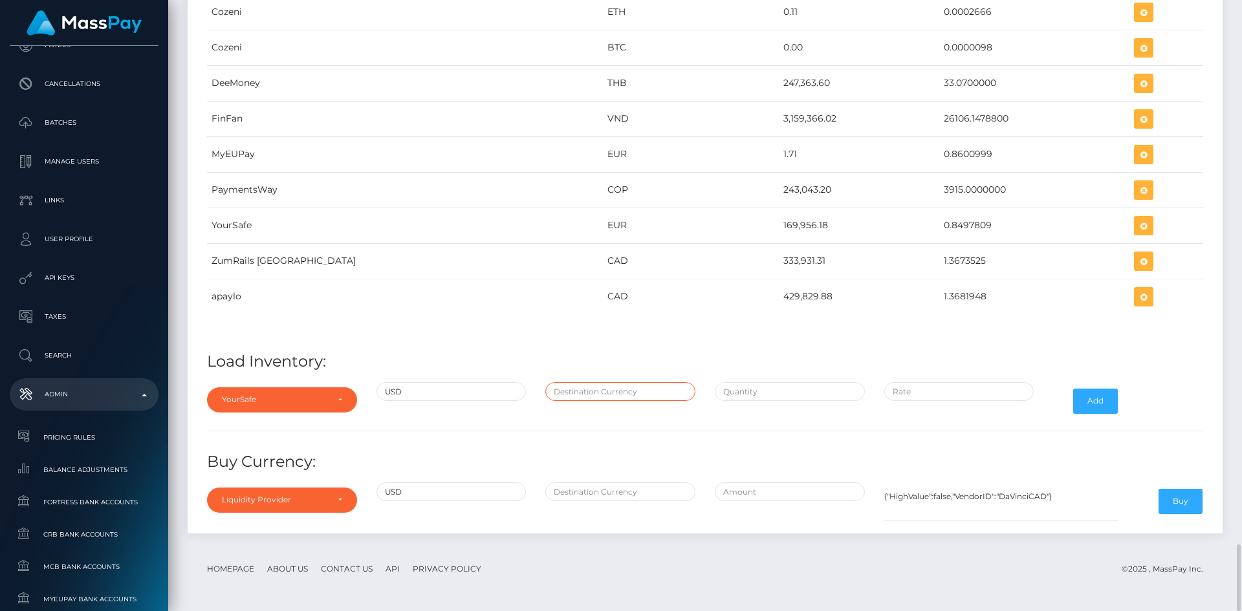
click at [592, 400] on input "text" at bounding box center [620, 391] width 150 height 19
type input "EUR"
click at [737, 389] on input "text" at bounding box center [790, 391] width 150 height 19
click at [748, 393] on input "$" at bounding box center [790, 391] width 150 height 19
paste input "232,301.2800000"
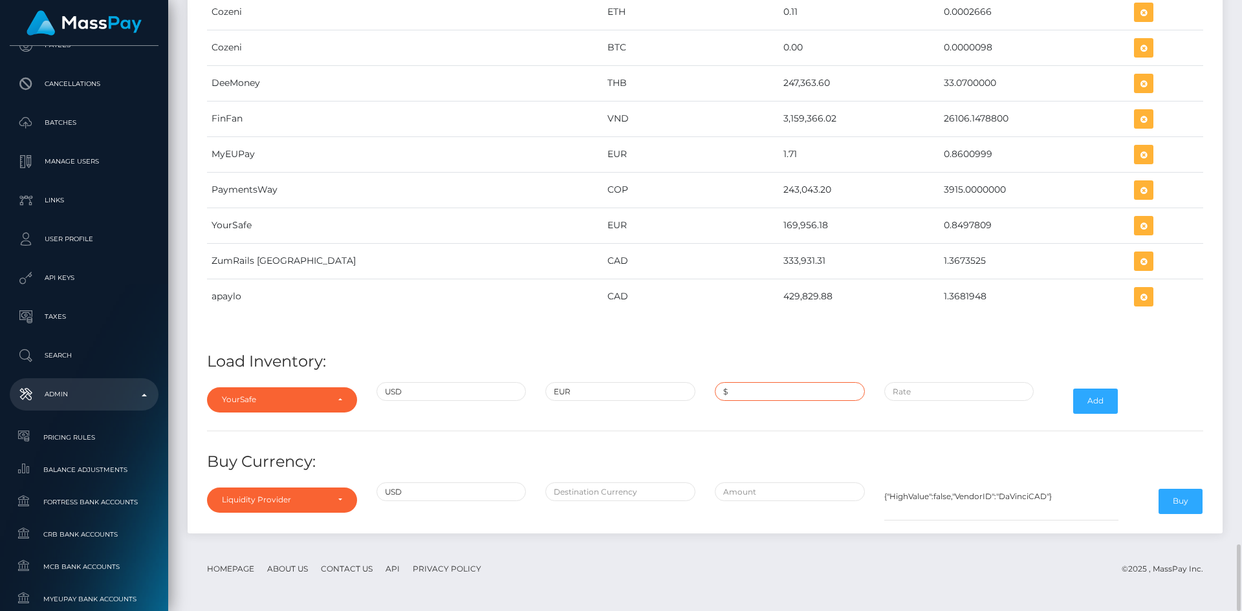
type input "$232,301.2800000"
click at [904, 389] on input "$" at bounding box center [959, 391] width 150 height 19
paste input "0.8504790"
type input "$0.8504790"
click at [1091, 406] on button "Add" at bounding box center [1095, 401] width 45 height 25
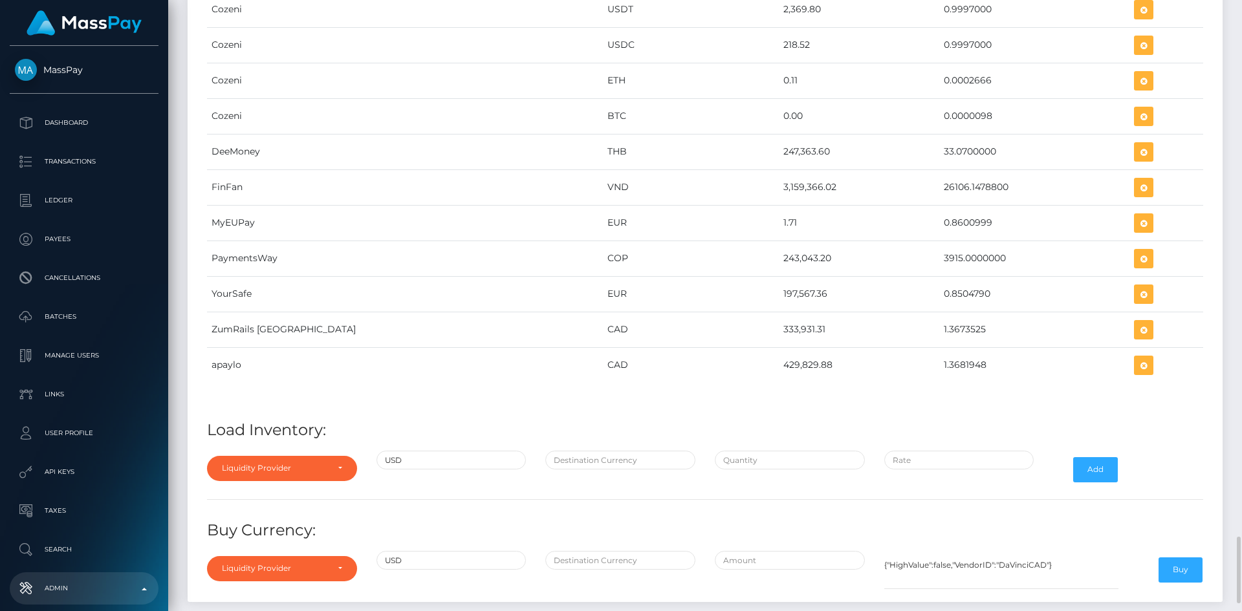
scroll to position [4985, 0]
